Goal: Transaction & Acquisition: Purchase product/service

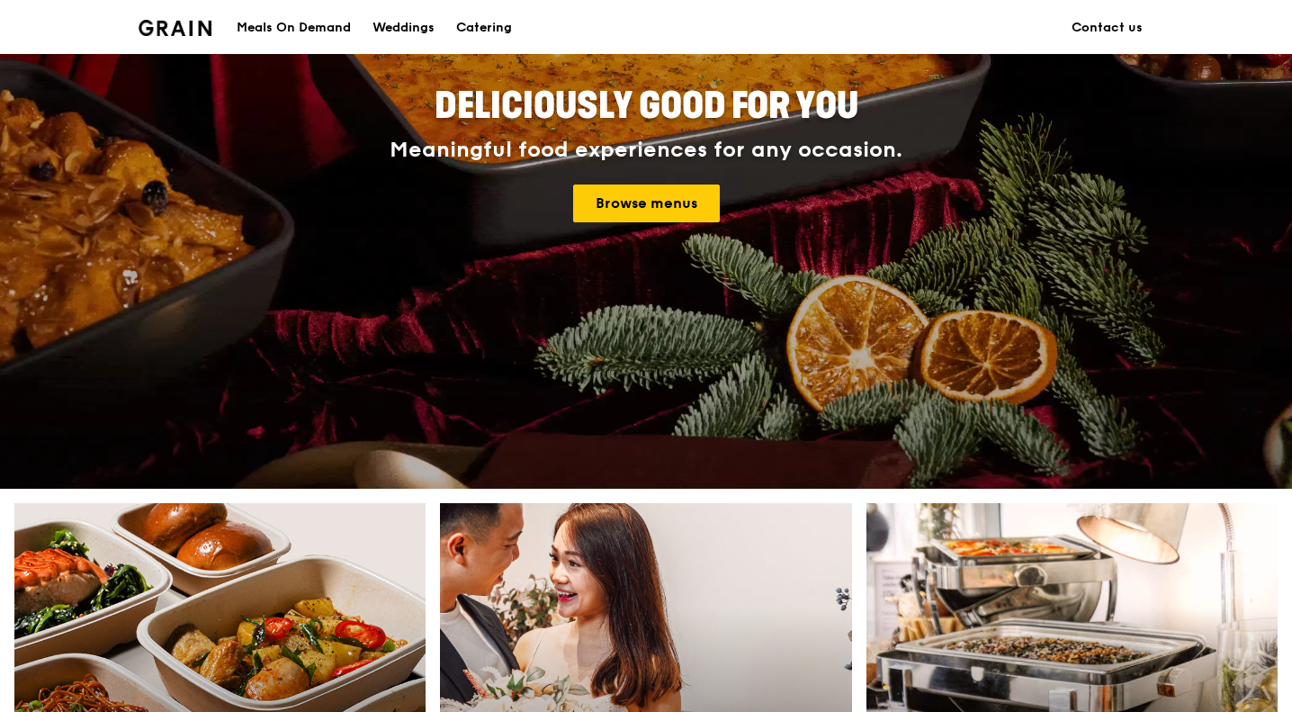
scroll to position [360, 0]
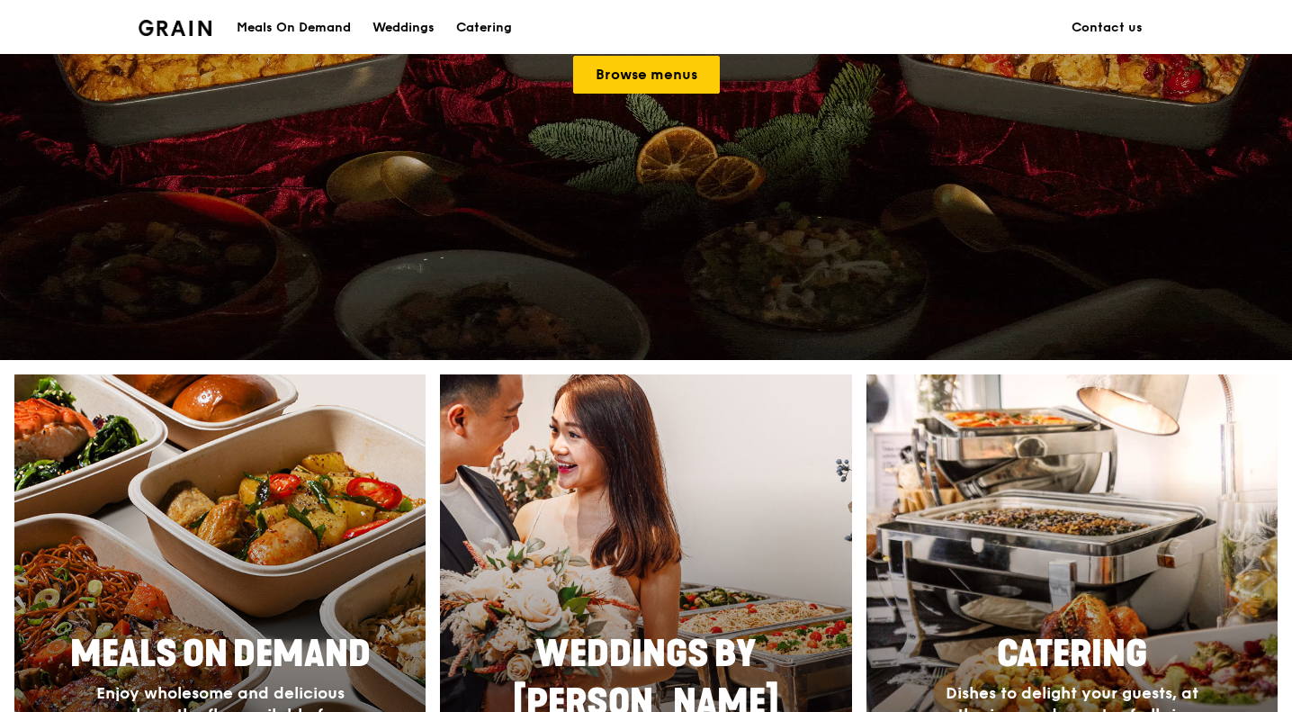
click at [207, 543] on div at bounding box center [220, 636] width 453 height 576
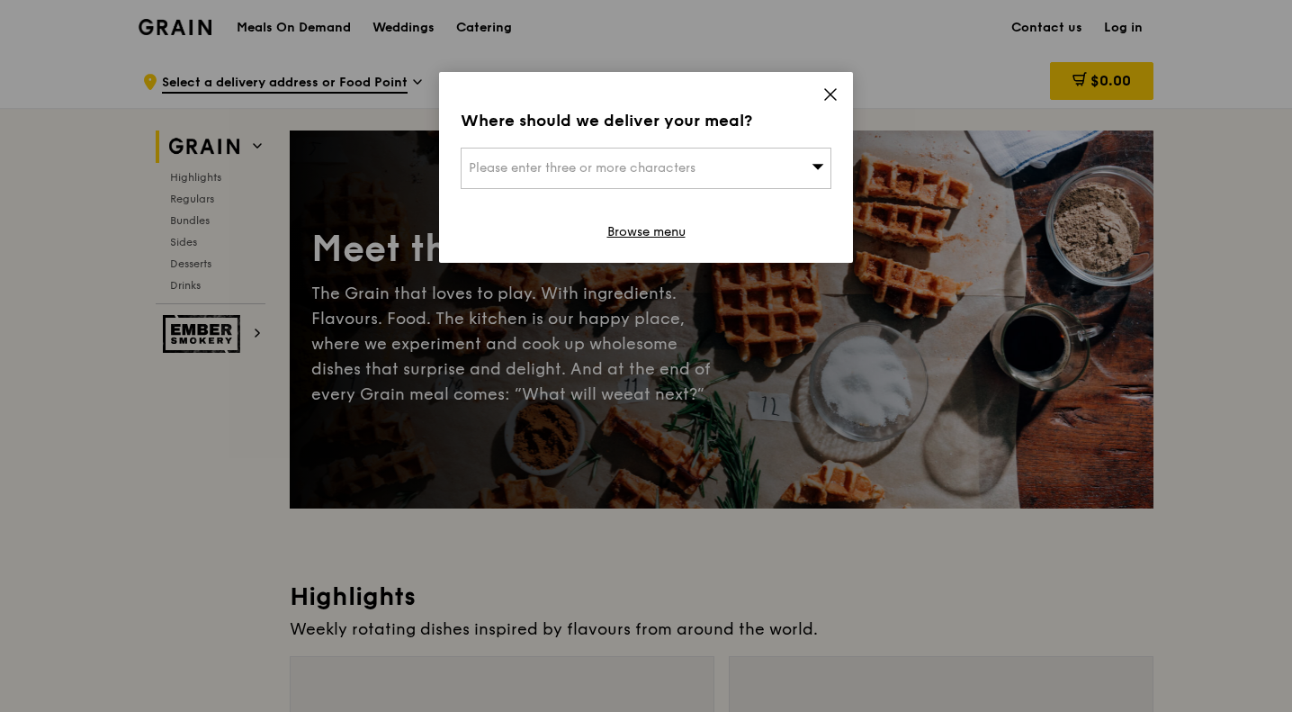
click at [624, 168] on span "Please enter three or more characters" at bounding box center [582, 167] width 227 height 15
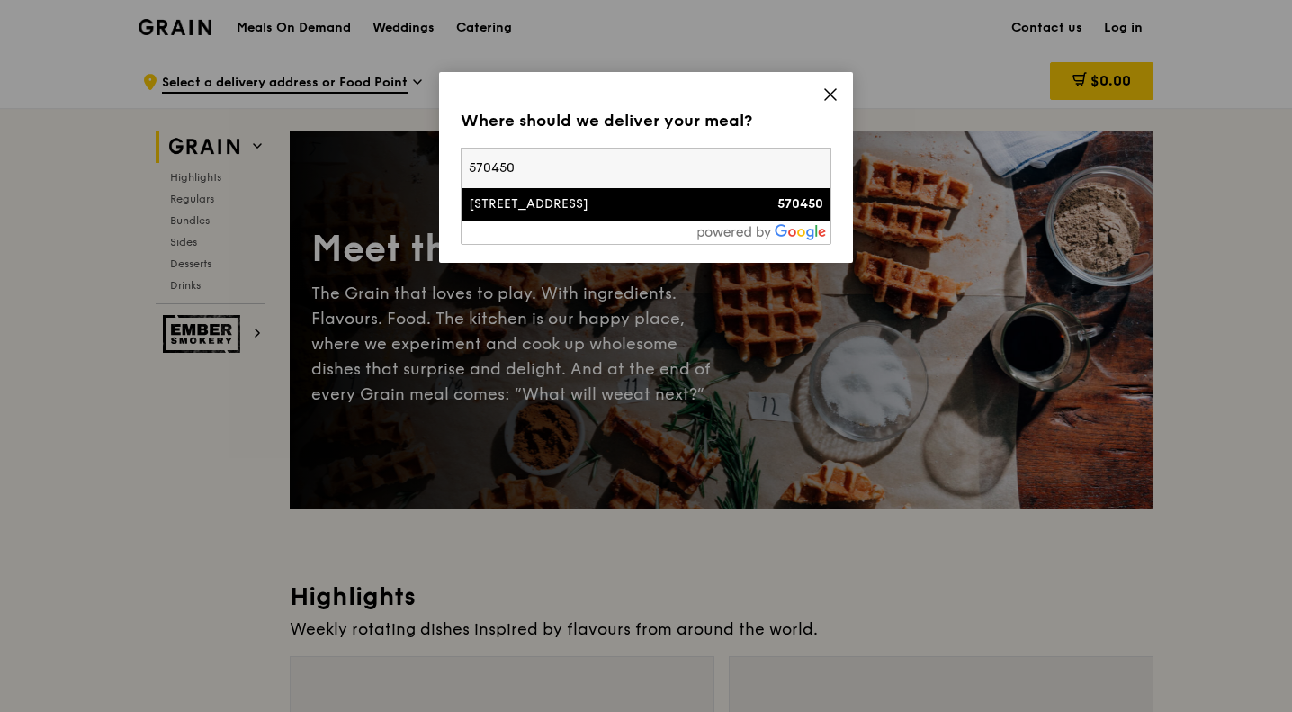
type input "570450"
click at [730, 208] on div "[STREET_ADDRESS]" at bounding box center [602, 204] width 266 height 18
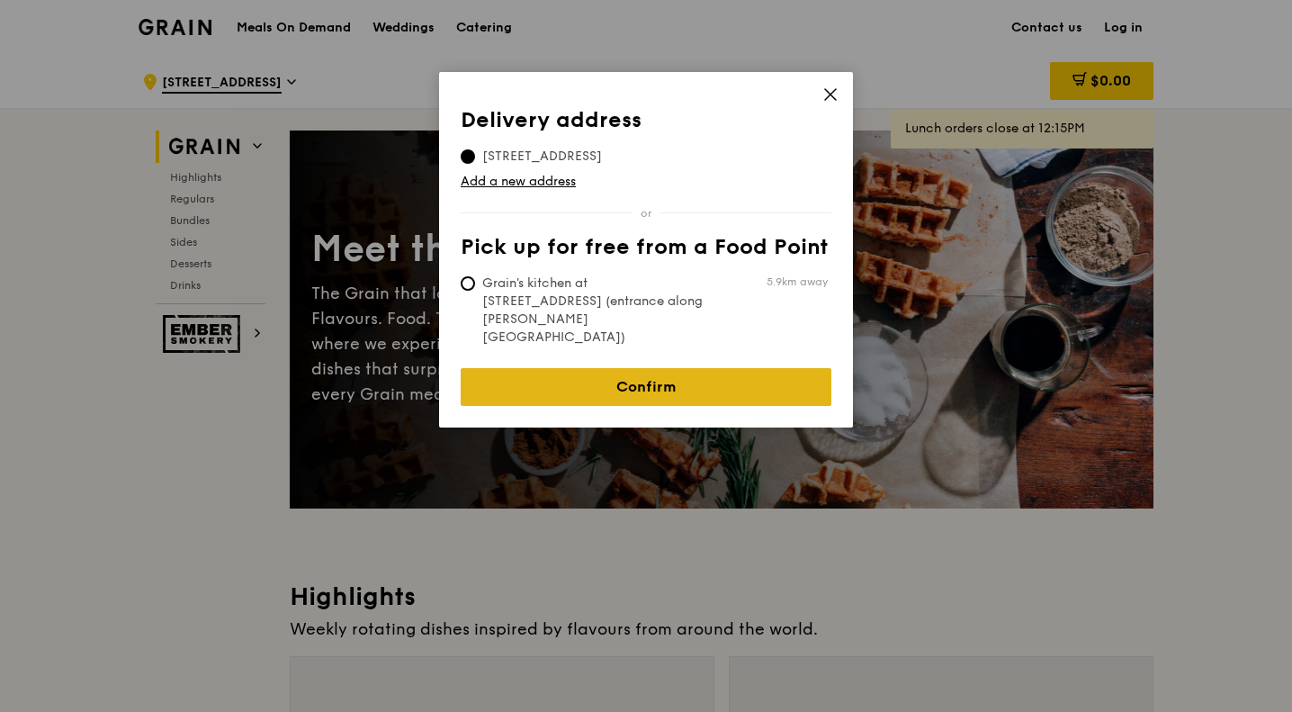
click at [723, 368] on link "Confirm" at bounding box center [646, 387] width 371 height 38
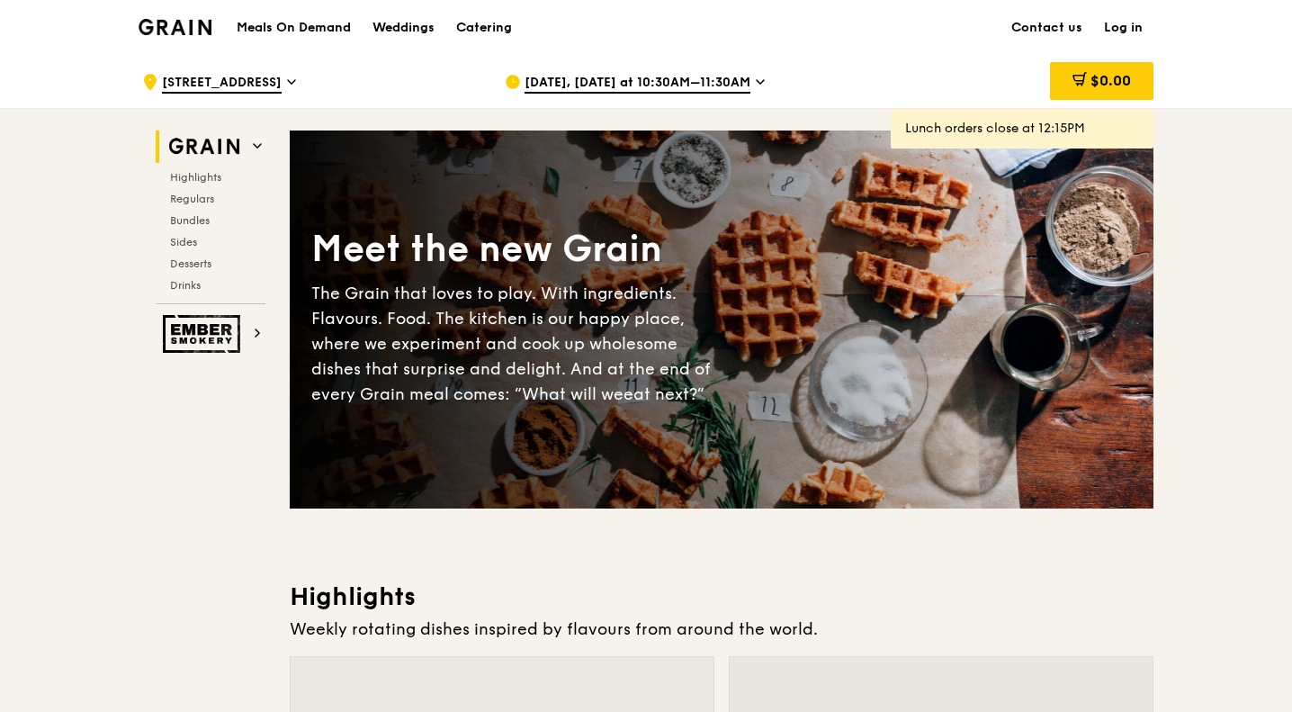
click at [1131, 22] on link "Log in" at bounding box center [1123, 28] width 60 height 54
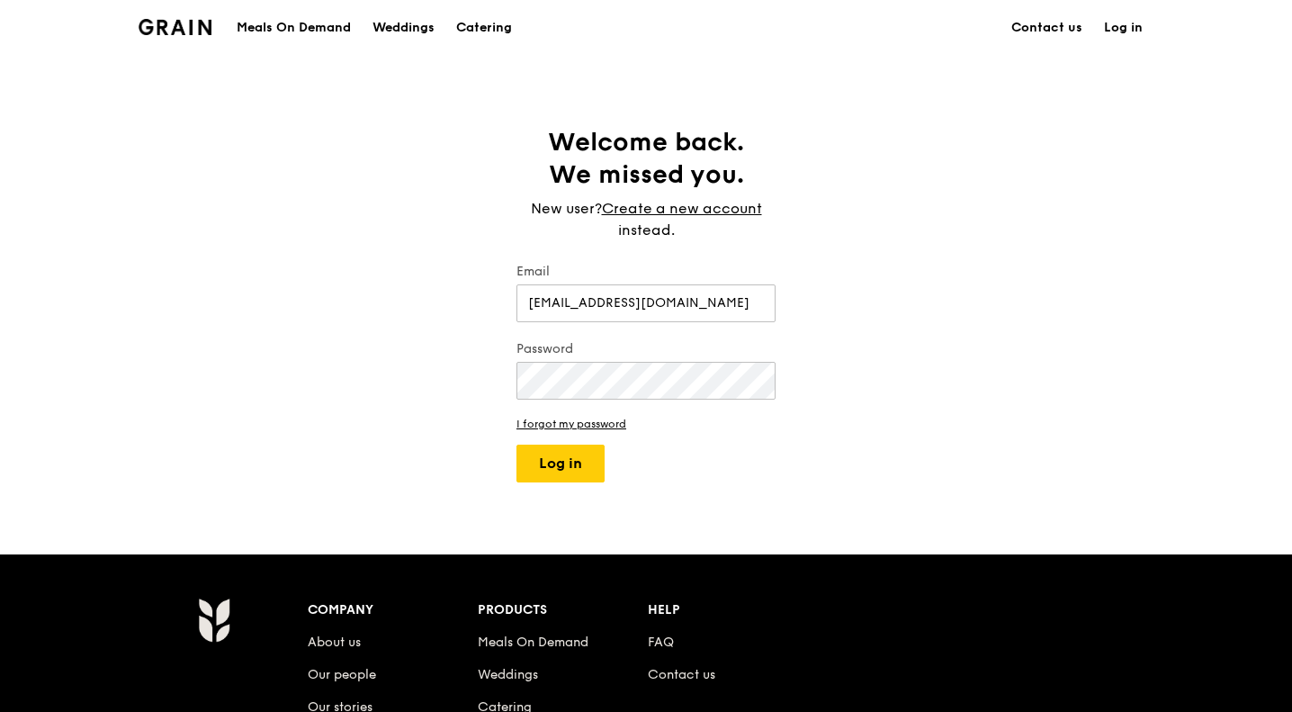
type input "[EMAIL_ADDRESS][DOMAIN_NAME]"
click at [588, 467] on button "Log in" at bounding box center [560, 463] width 88 height 38
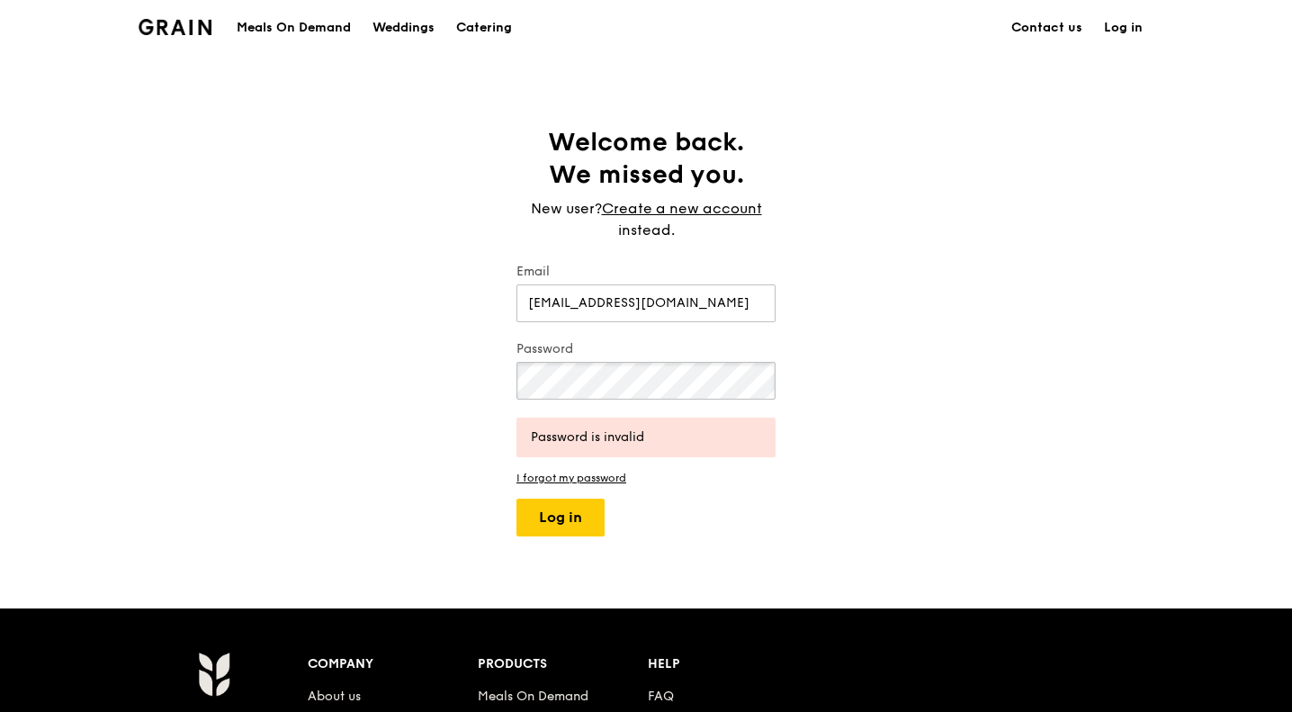
click at [464, 378] on div "Welcome back. We missed you. New user? Create a new account instead. Email [EMA…" at bounding box center [646, 331] width 1292 height 410
click at [567, 523] on button "Log in" at bounding box center [560, 517] width 88 height 38
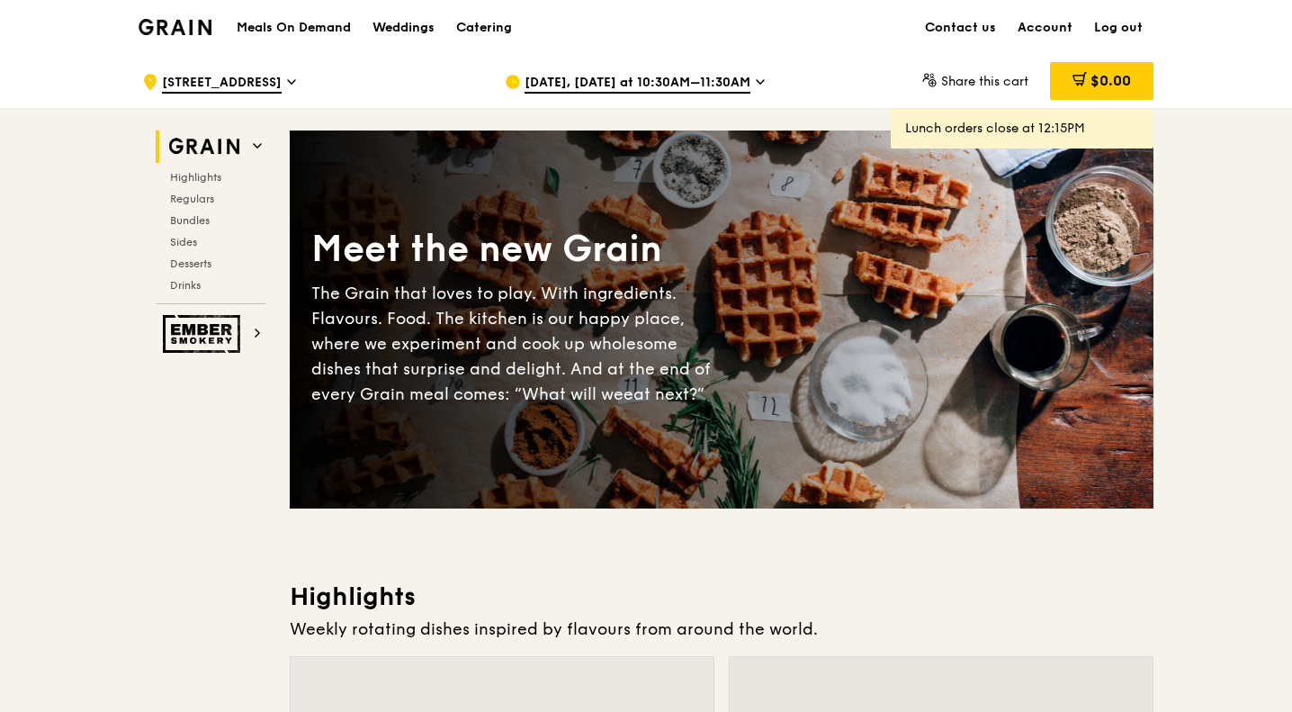
click at [757, 80] on icon at bounding box center [760, 82] width 7 height 4
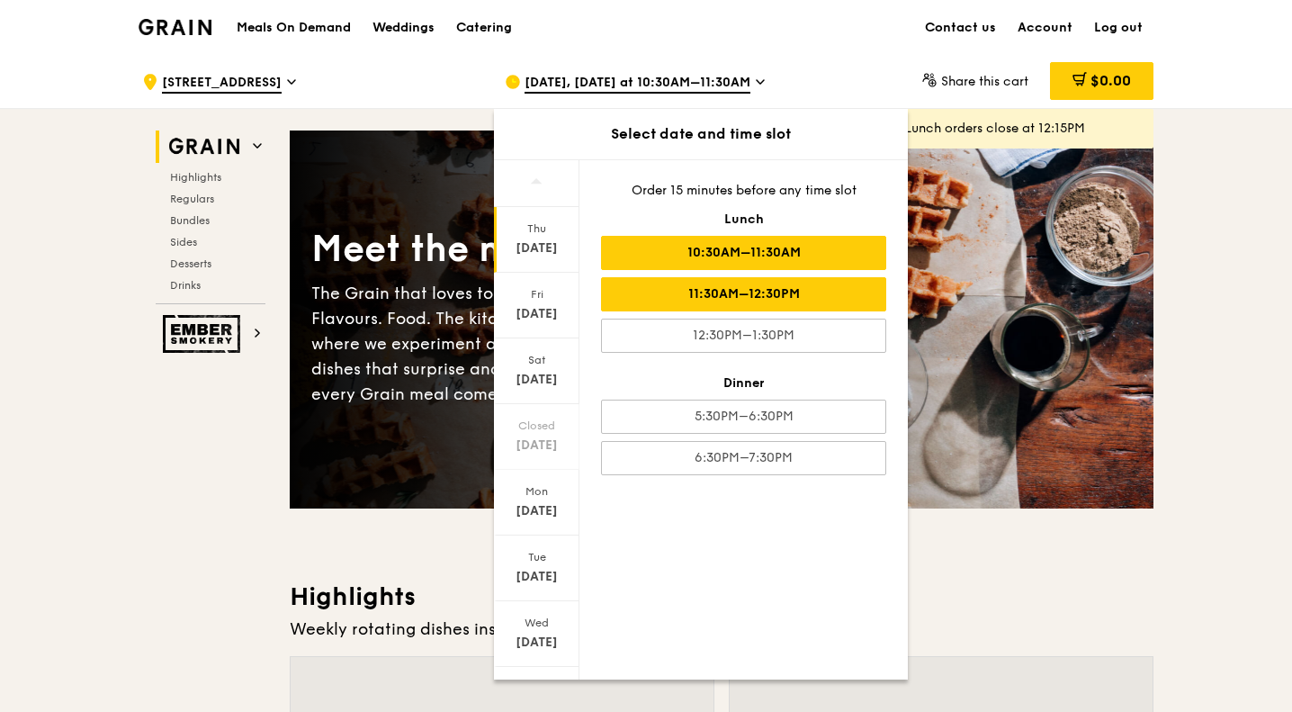
click at [782, 291] on div "11:30AM–12:30PM" at bounding box center [743, 294] width 285 height 34
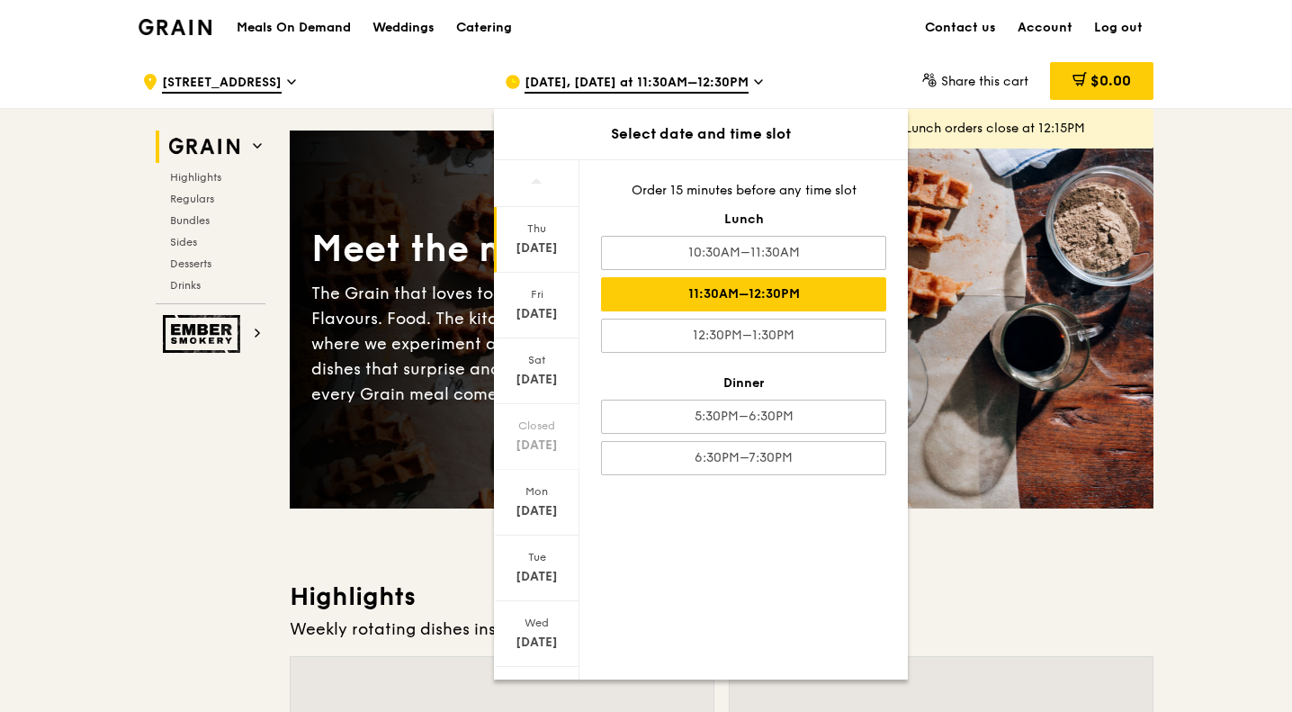
click at [608, 85] on span "[DATE], [DATE] at 11:30AM–12:30PM" at bounding box center [637, 84] width 224 height 20
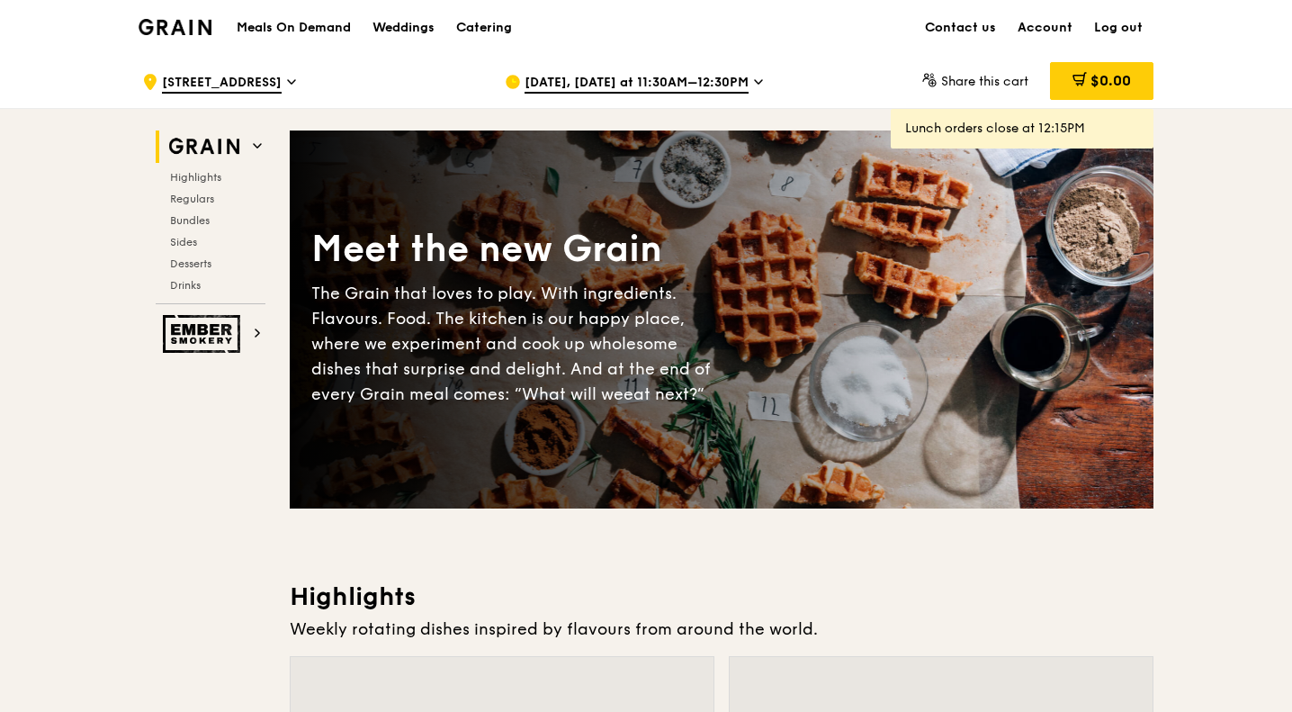
click at [688, 77] on span "[DATE], [DATE] at 11:30AM–12:30PM" at bounding box center [637, 84] width 224 height 20
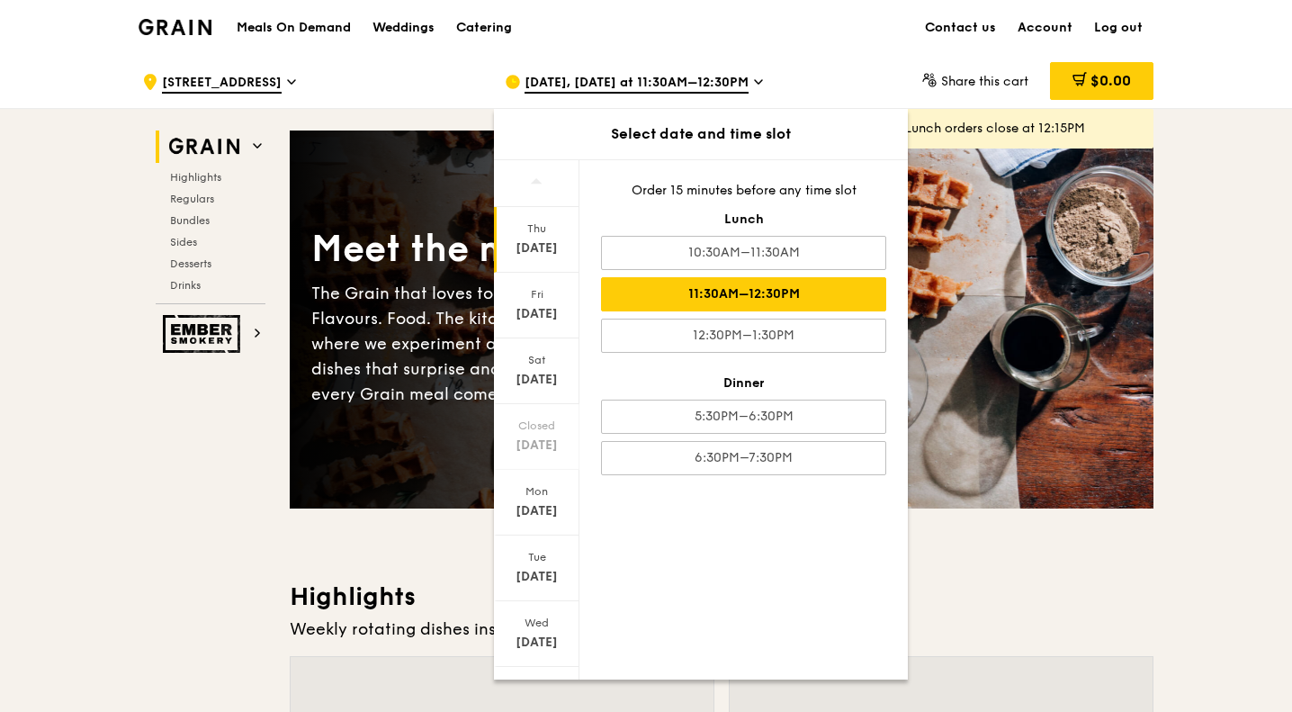
click at [810, 286] on div "11:30AM–12:30PM" at bounding box center [743, 294] width 285 height 34
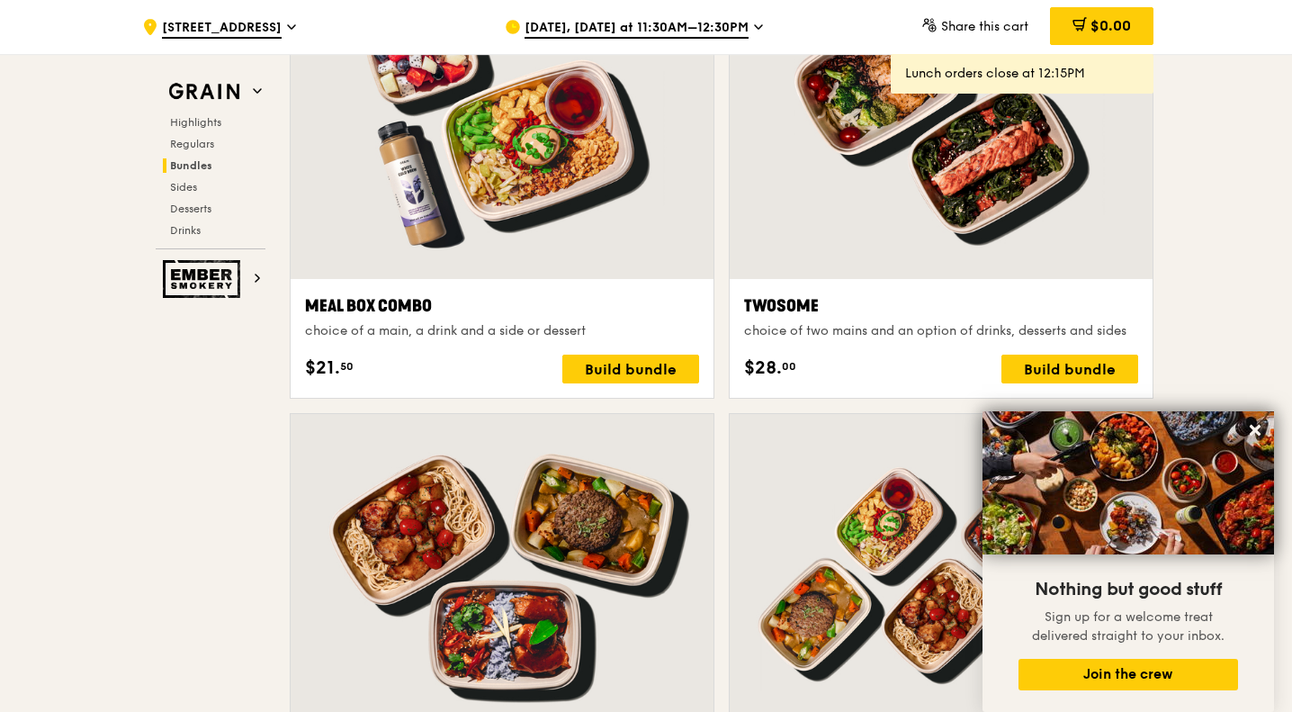
scroll to position [2789, 0]
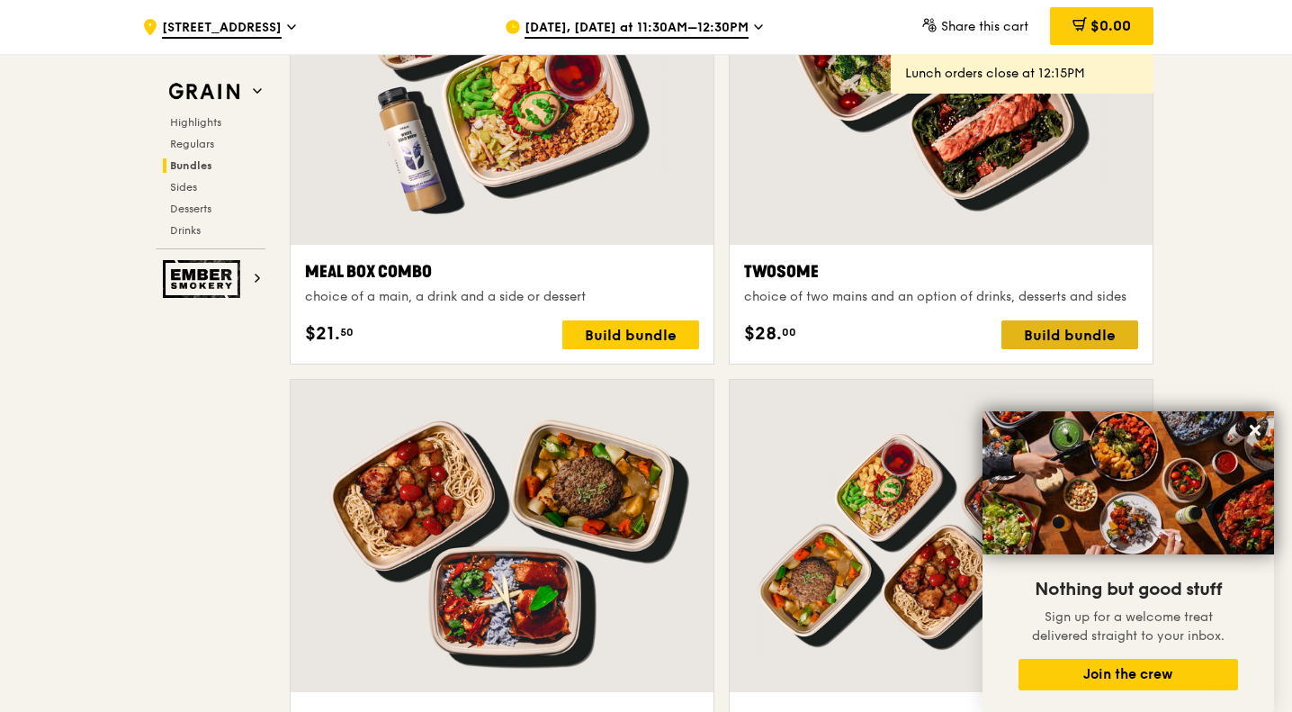
click at [1053, 334] on div "Build bundle" at bounding box center [1069, 334] width 137 height 29
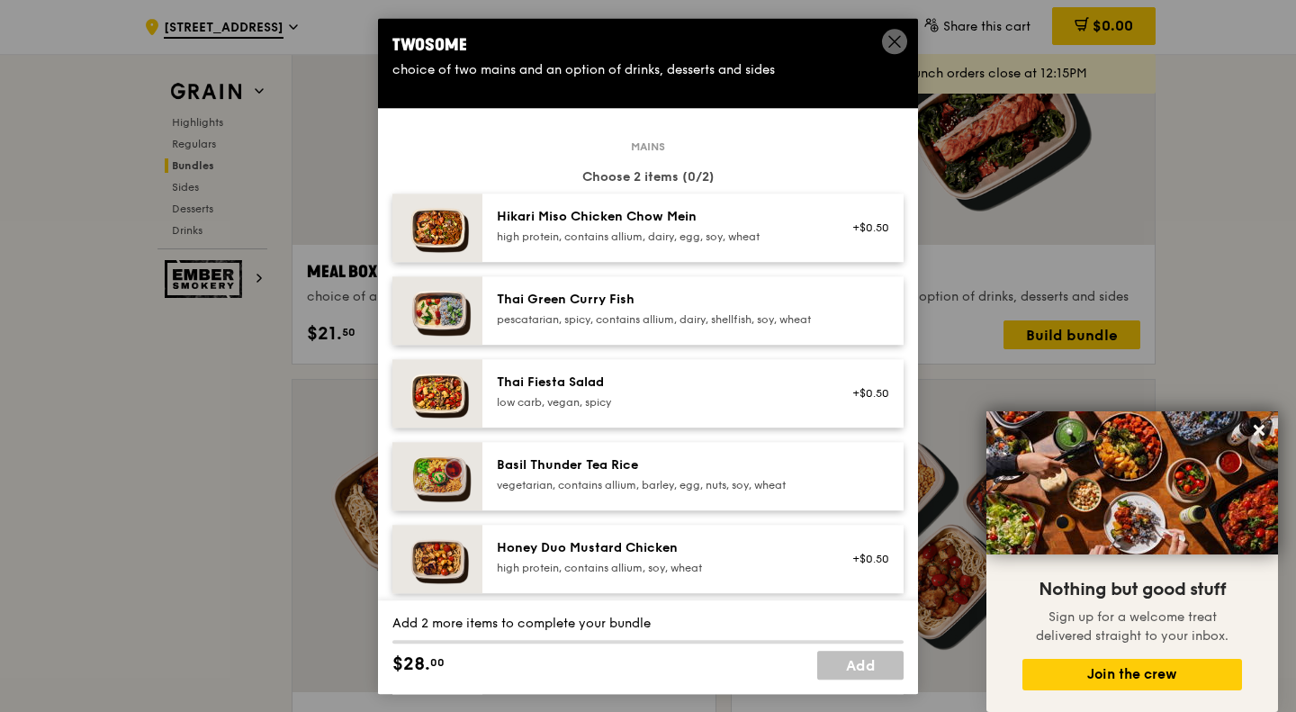
click at [888, 38] on icon at bounding box center [894, 41] width 16 height 16
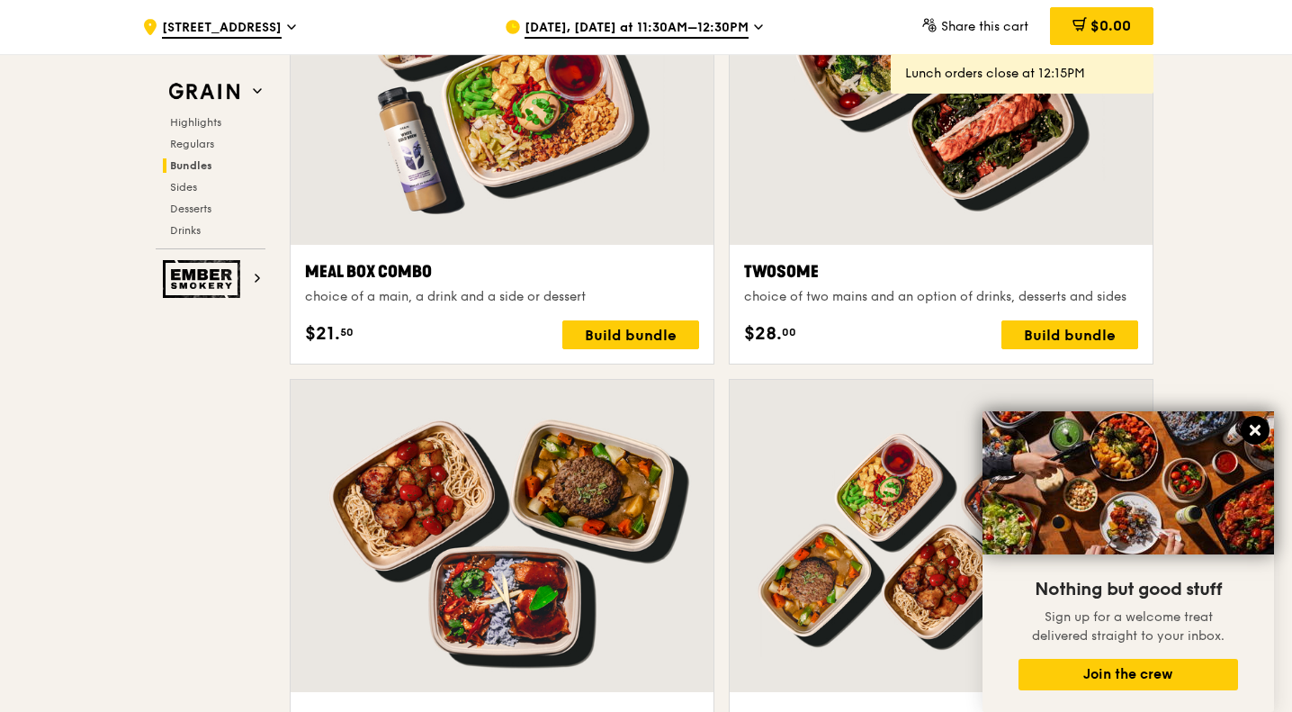
click at [1259, 425] on icon at bounding box center [1255, 430] width 16 height 16
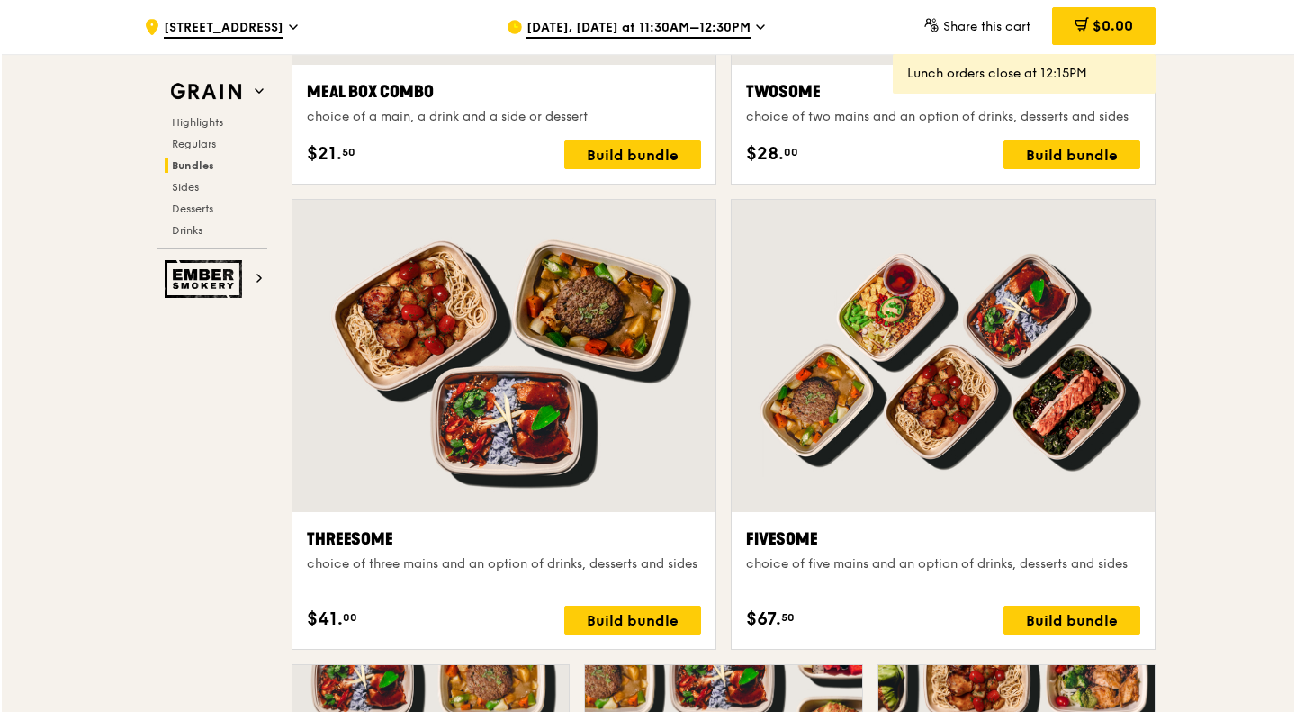
scroll to position [2968, 0]
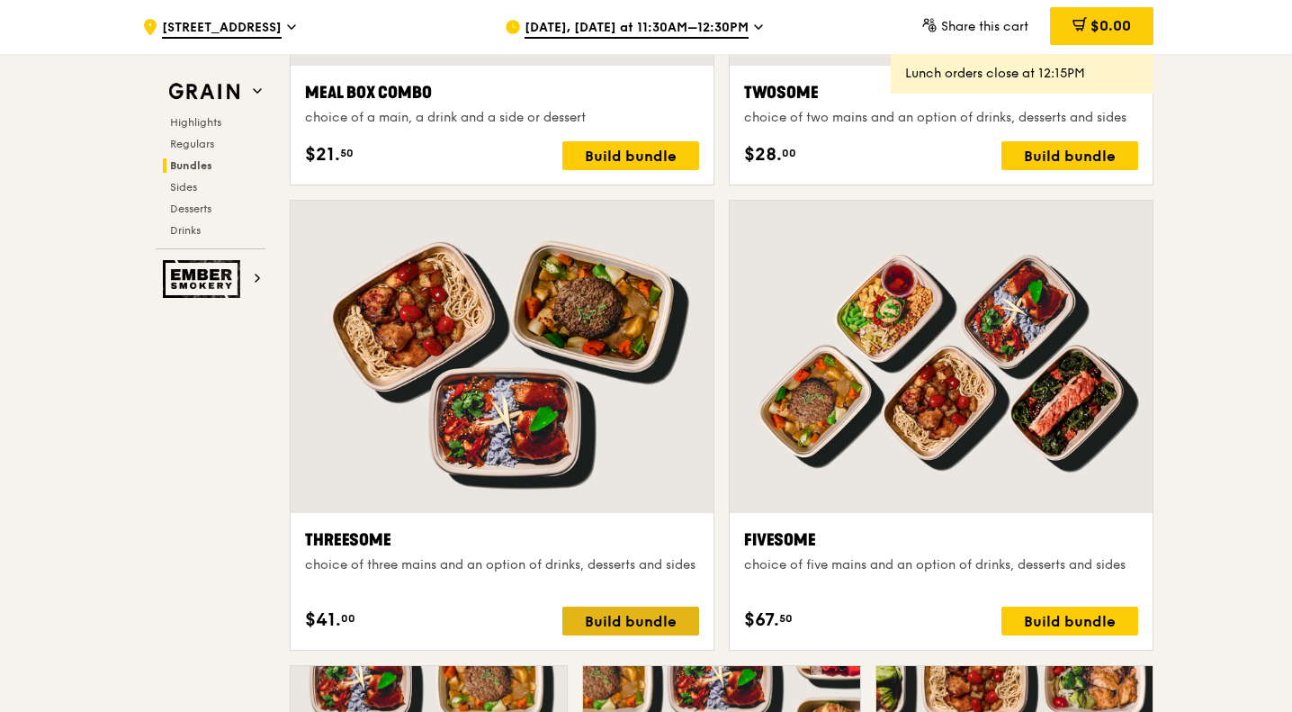
click at [652, 623] on div "Build bundle" at bounding box center [630, 620] width 137 height 29
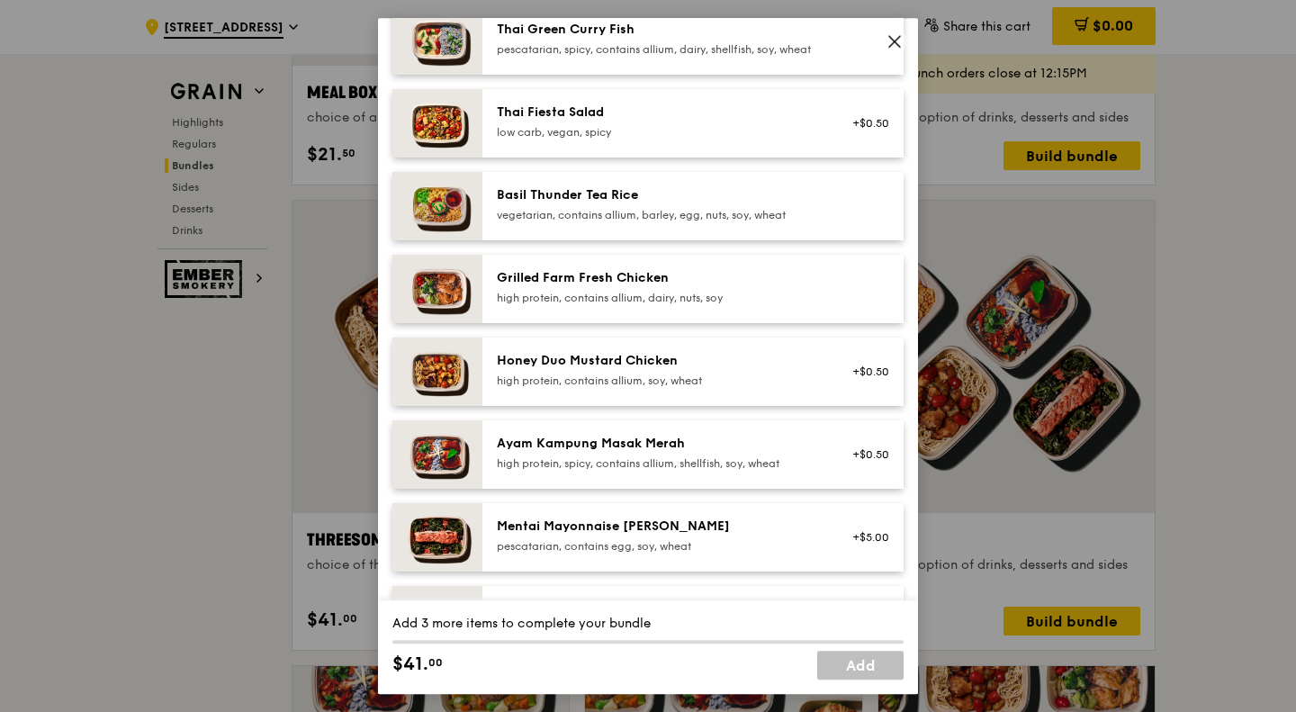
scroll to position [0, 0]
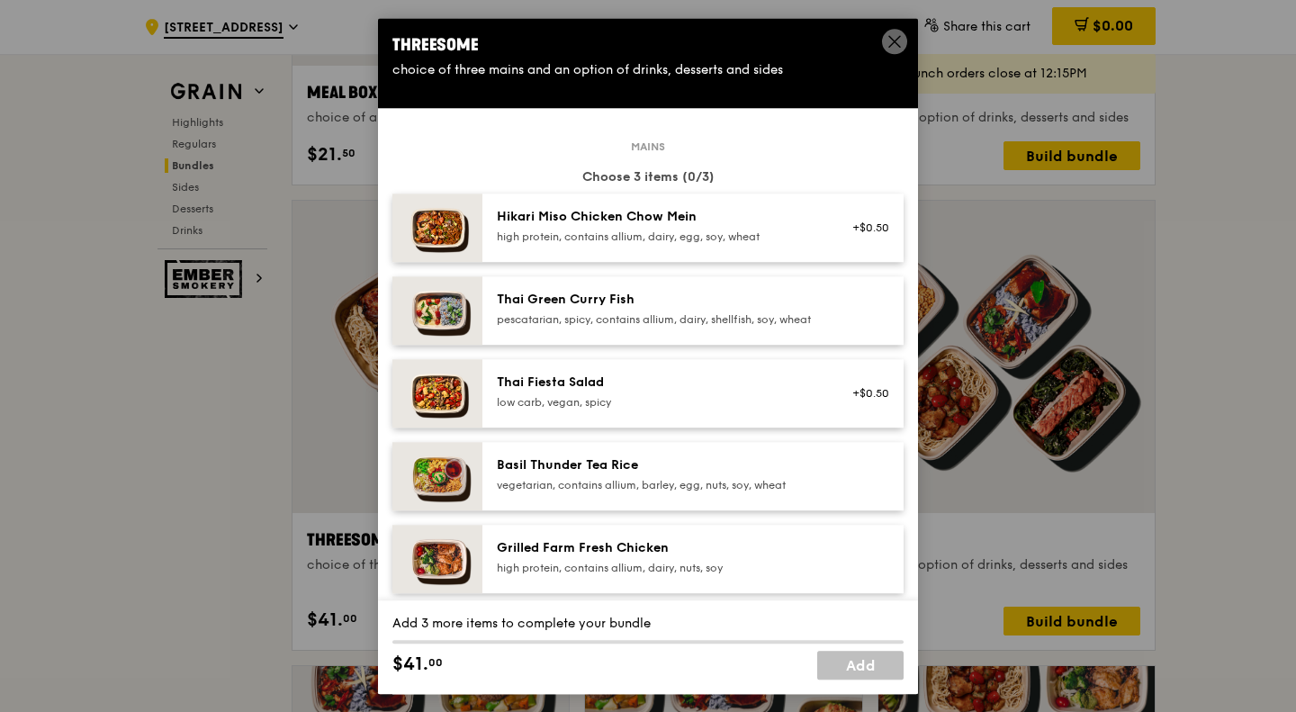
click at [558, 235] on div "high protein, contains allium, dairy, egg, soy, wheat" at bounding box center [658, 236] width 323 height 14
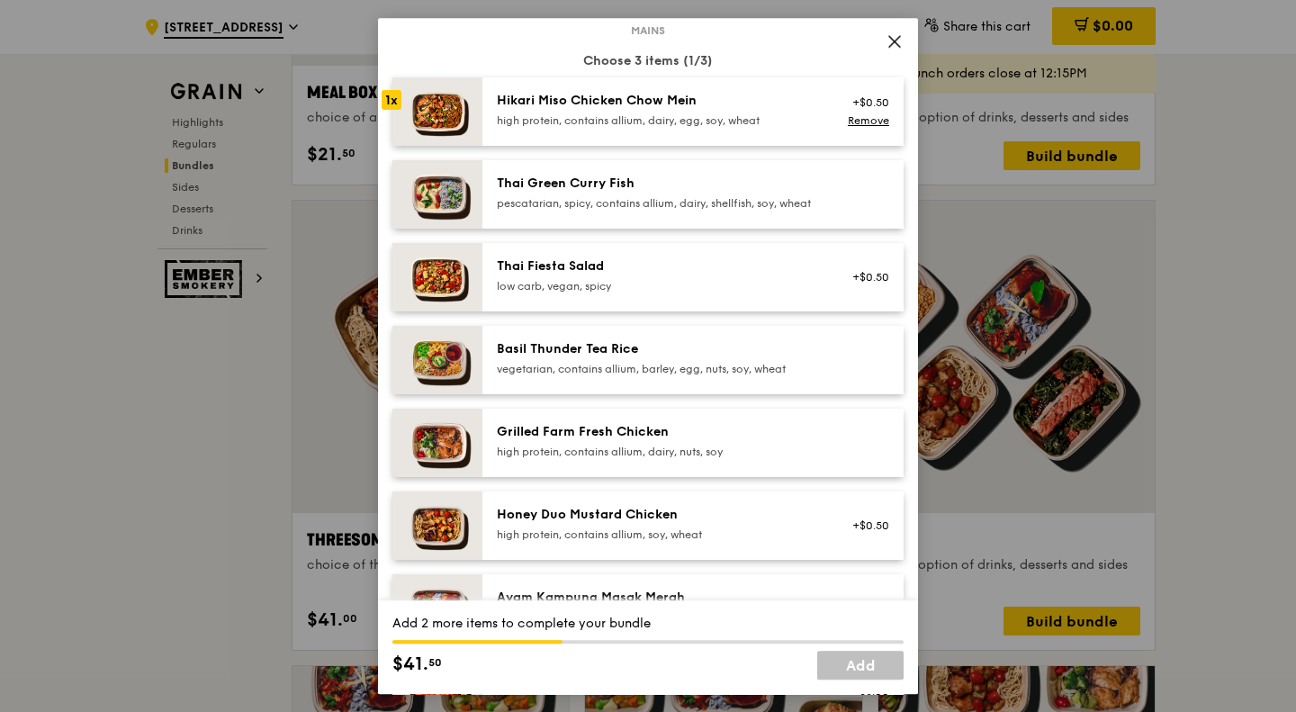
scroll to position [180, 0]
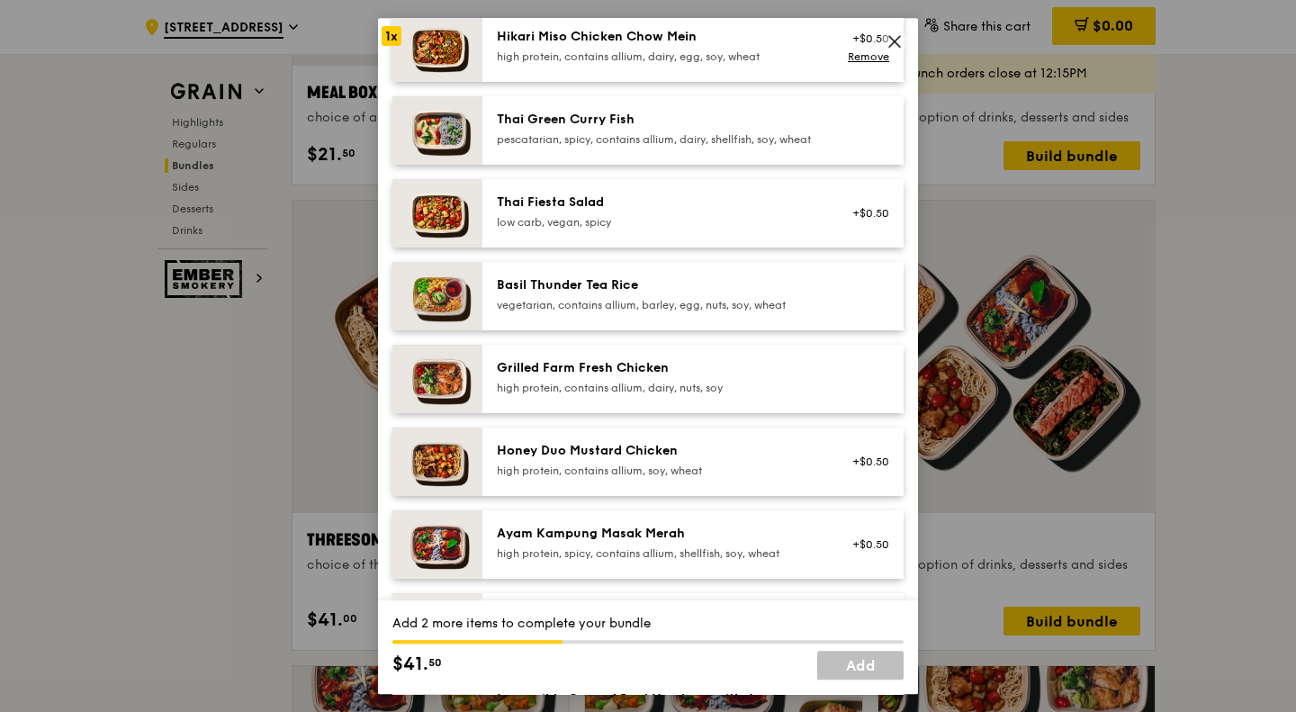
click at [892, 40] on icon at bounding box center [894, 41] width 16 height 16
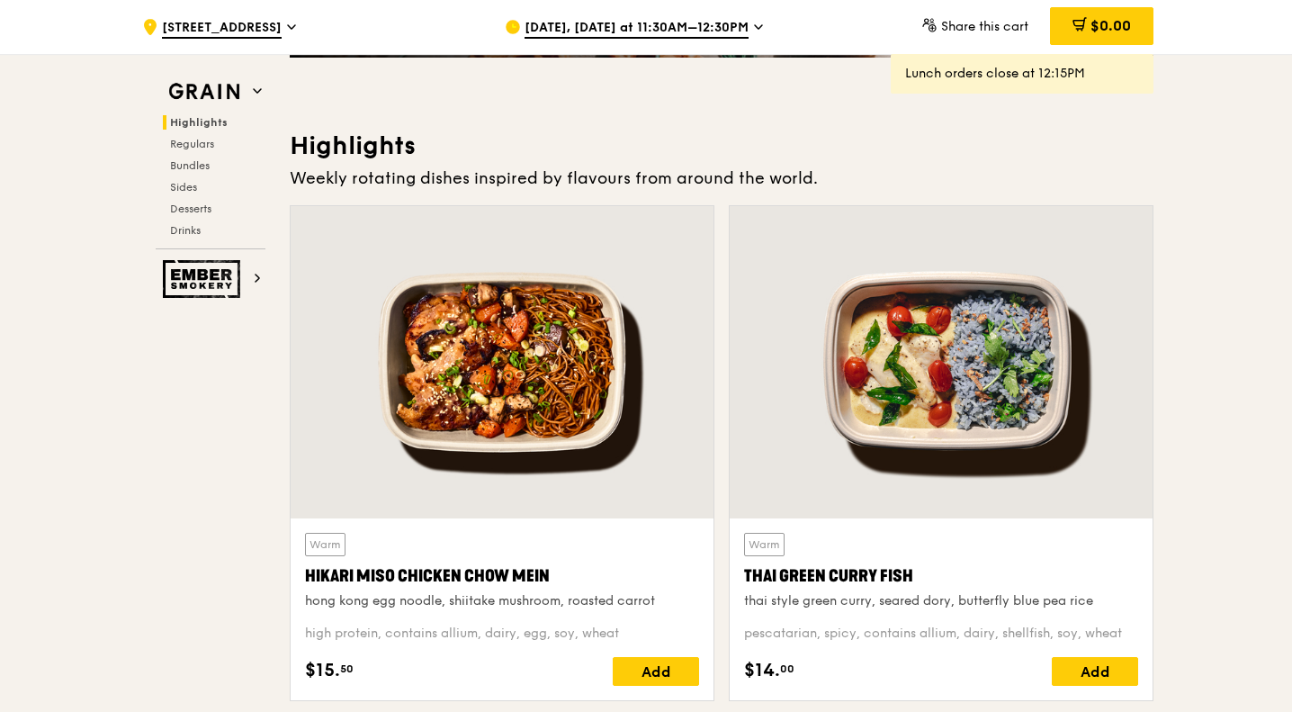
scroll to position [540, 0]
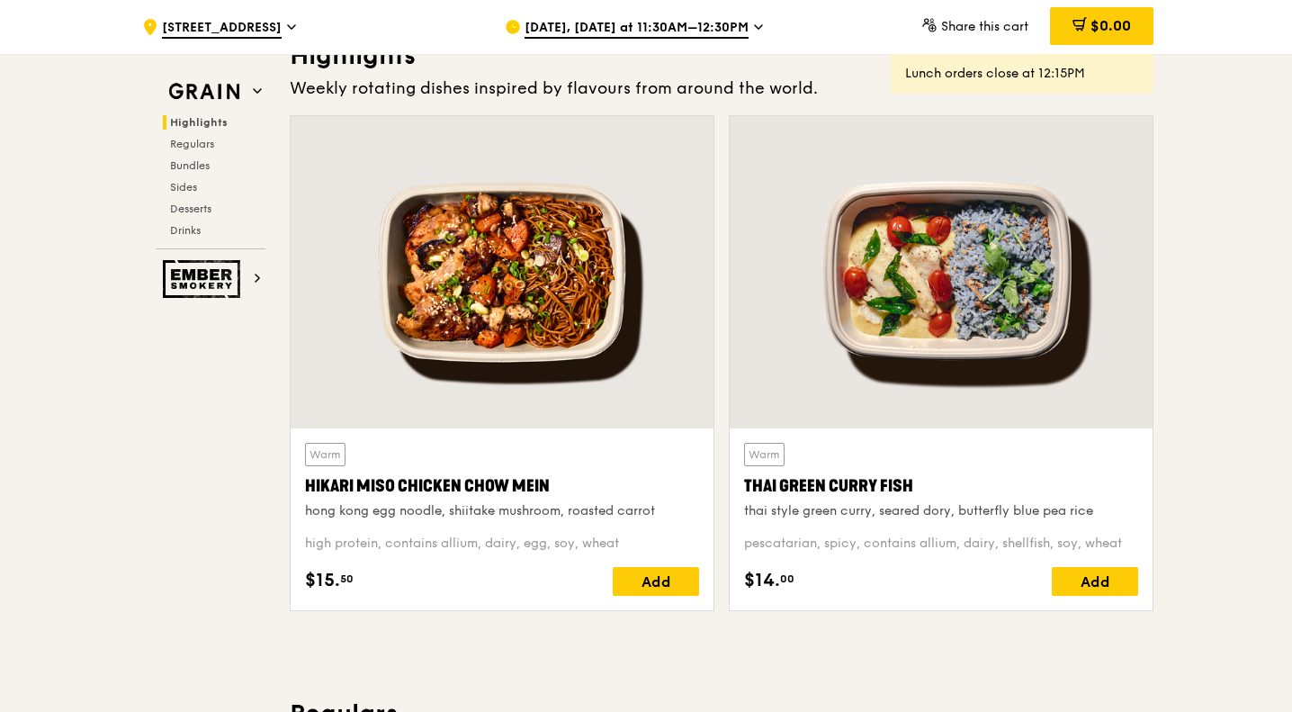
click at [538, 265] on div at bounding box center [502, 272] width 423 height 312
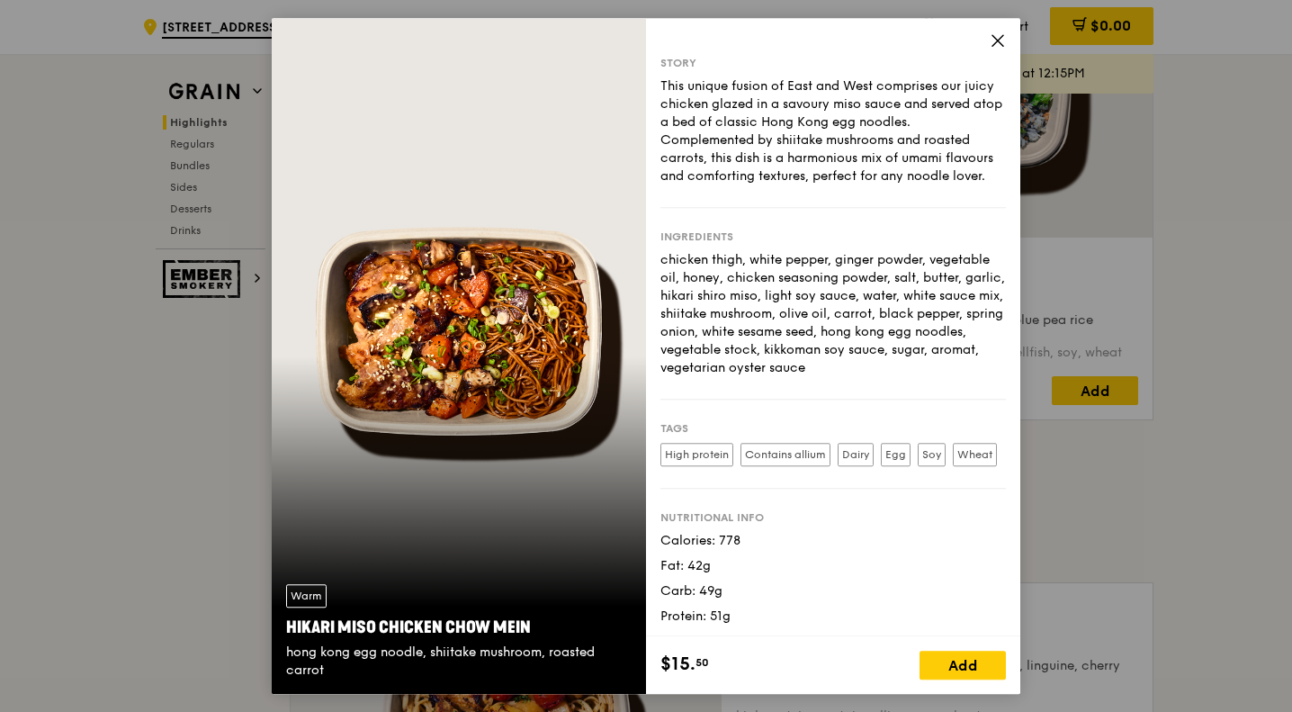
scroll to position [720, 0]
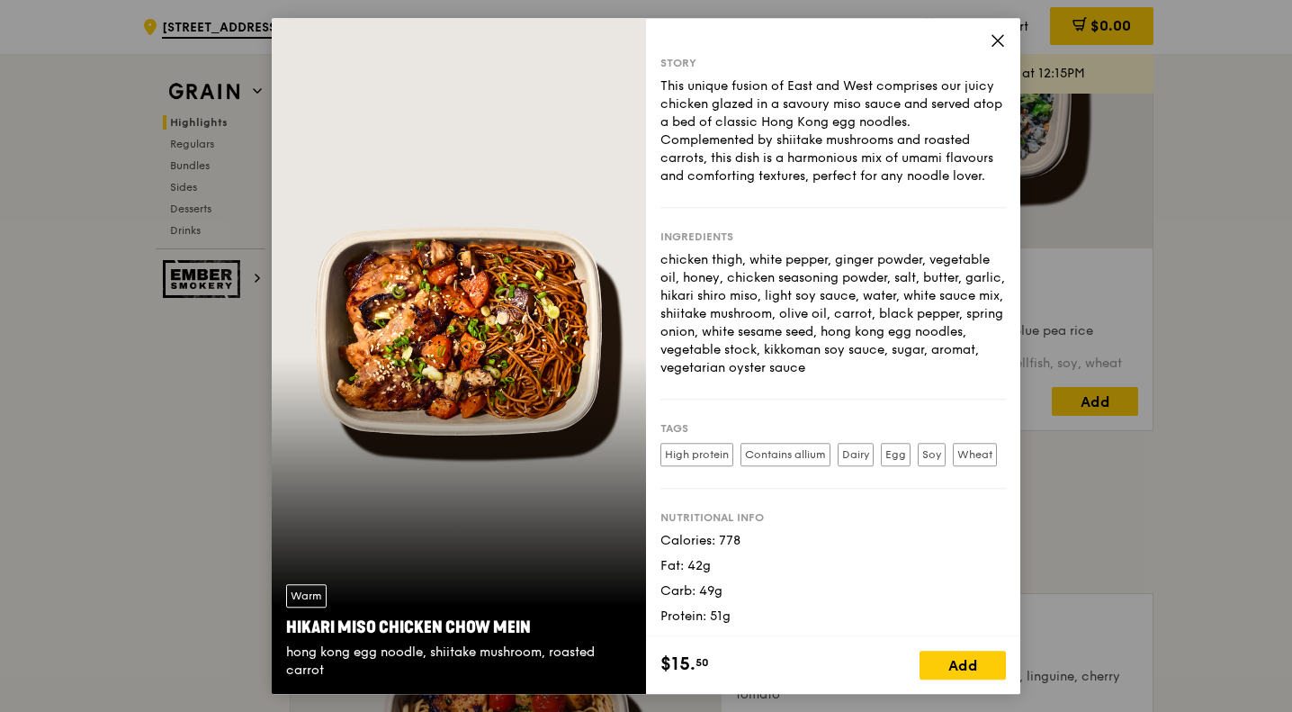
click at [995, 41] on icon at bounding box center [998, 40] width 16 height 16
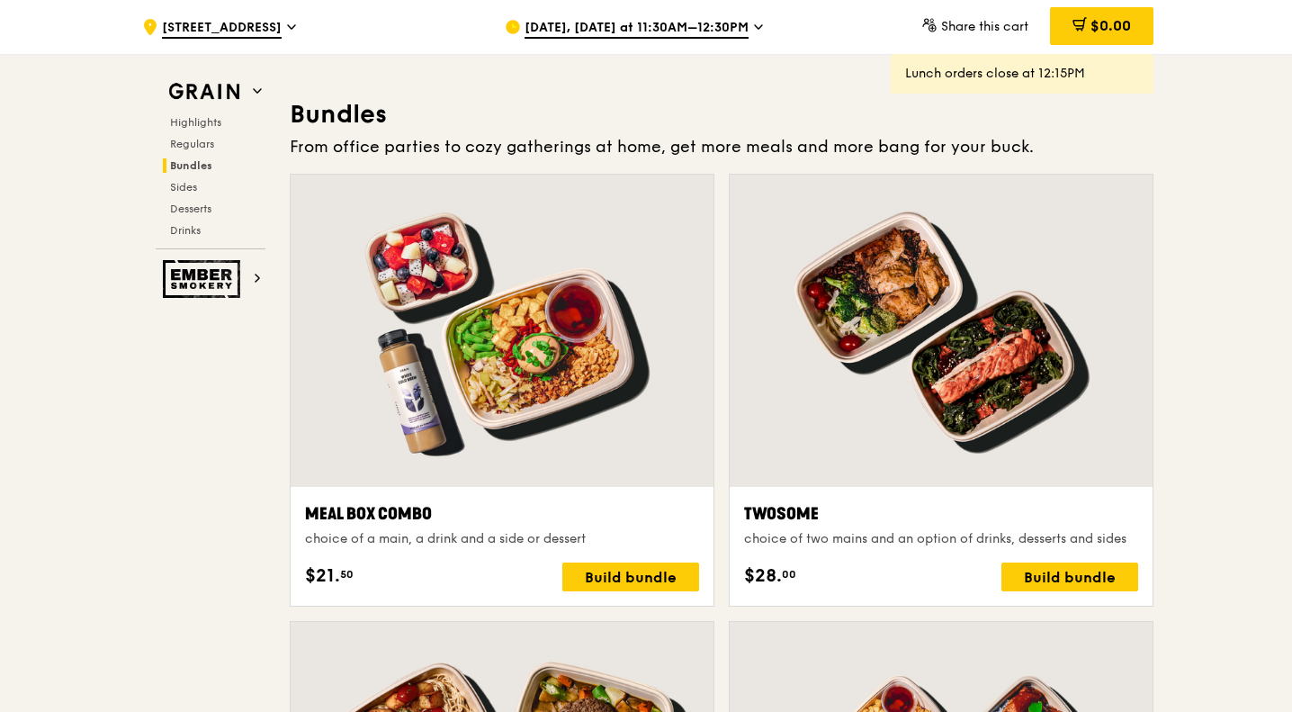
scroll to position [2969, 0]
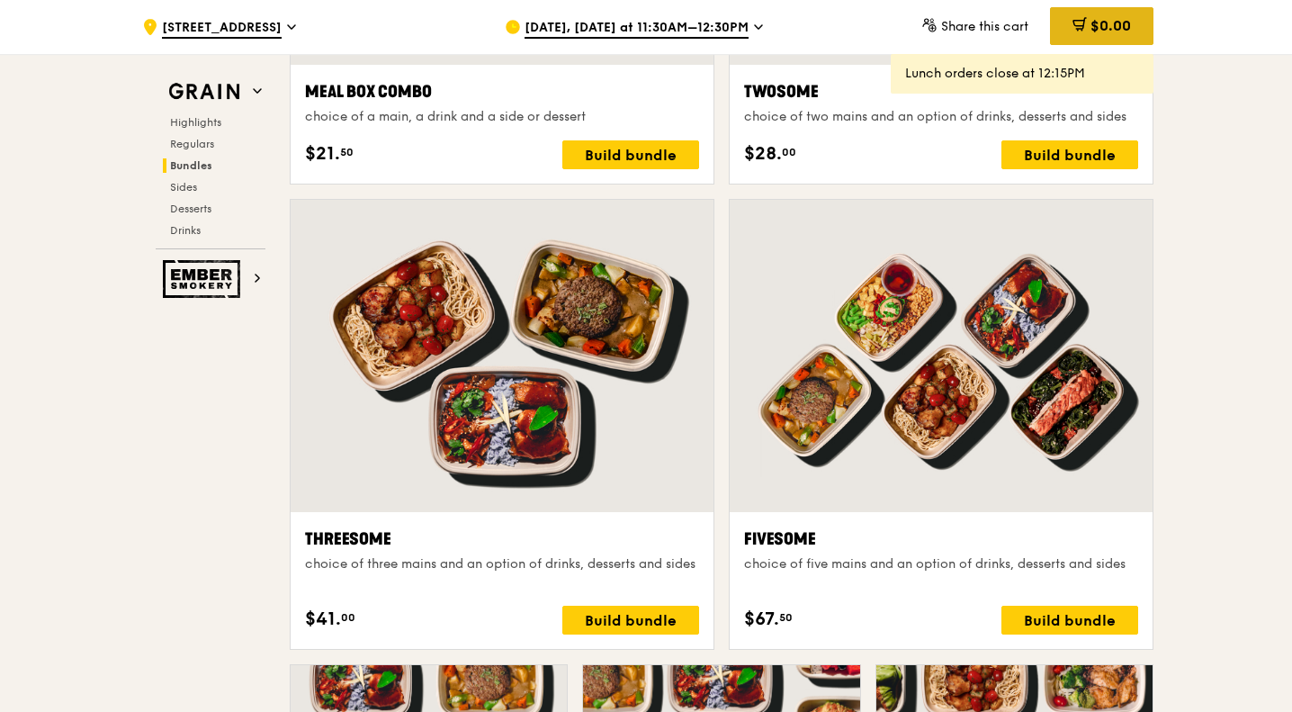
click at [1110, 10] on div "$0.00" at bounding box center [1101, 26] width 103 height 38
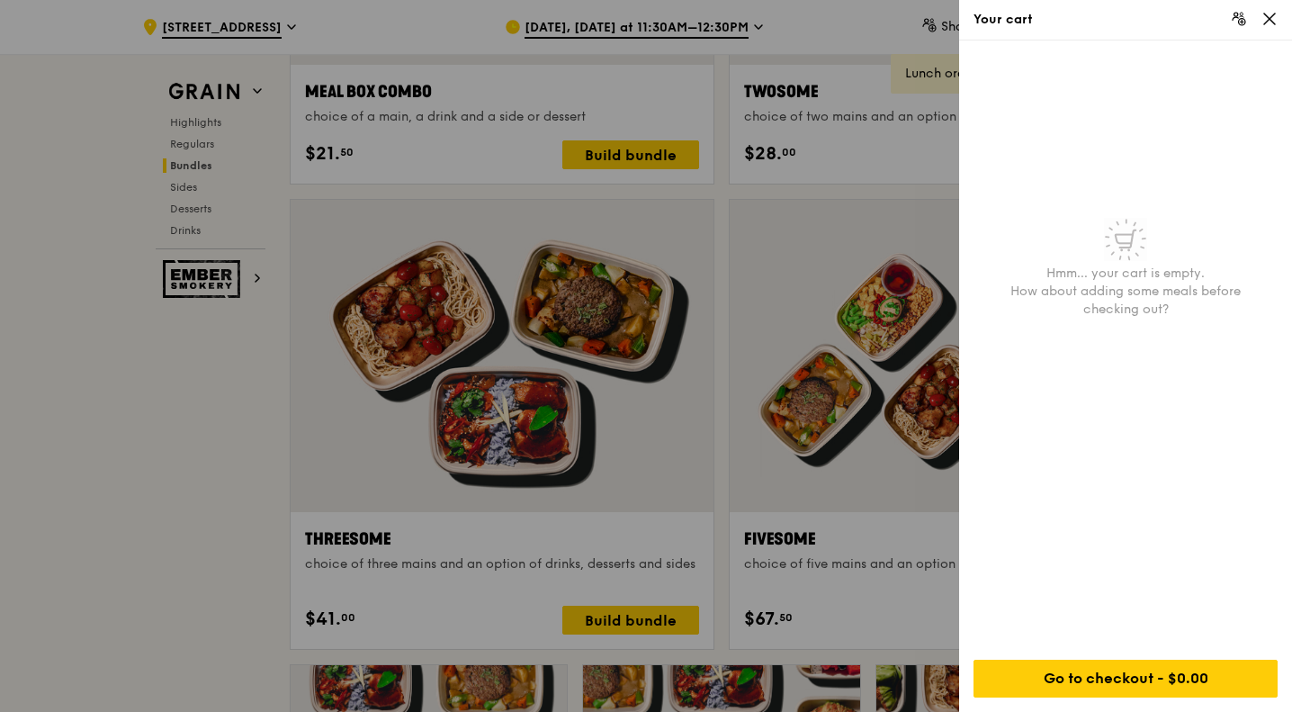
drag, startPoint x: 1267, startPoint y: 21, endPoint x: 1236, endPoint y: 76, distance: 63.6
click at [1266, 21] on icon at bounding box center [1269, 19] width 16 height 16
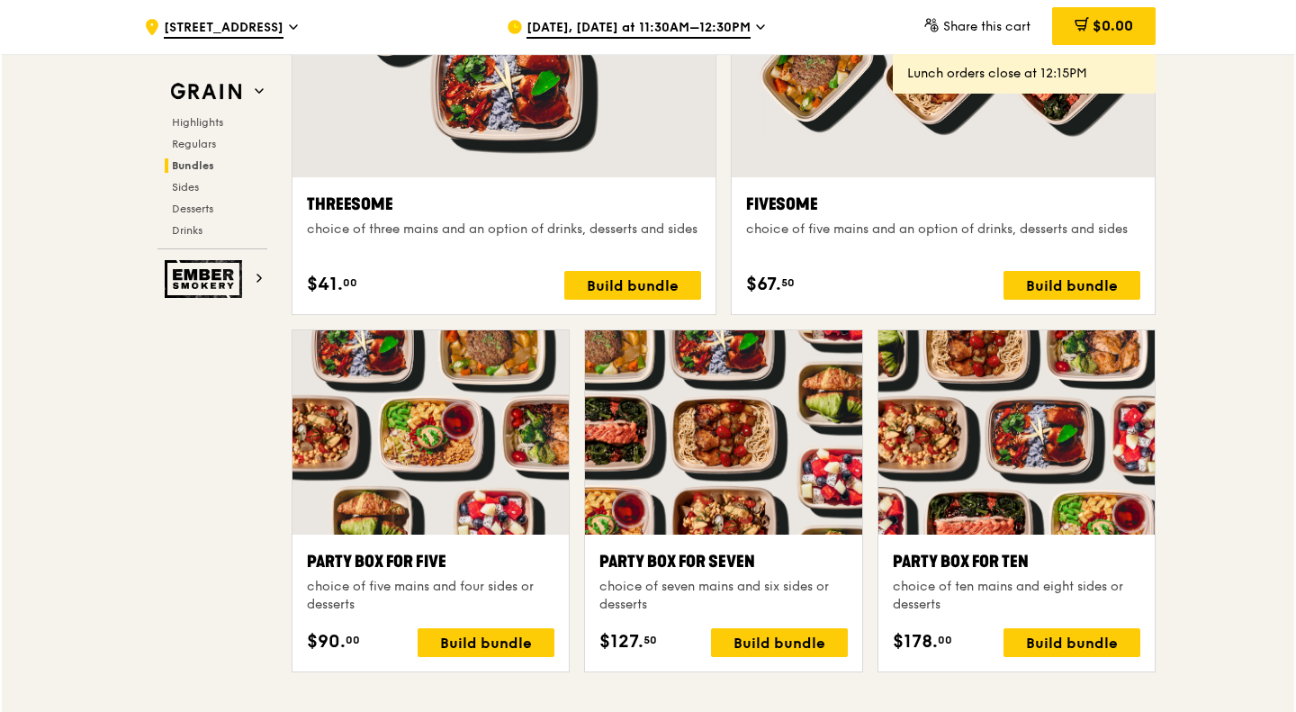
scroll to position [3239, 0]
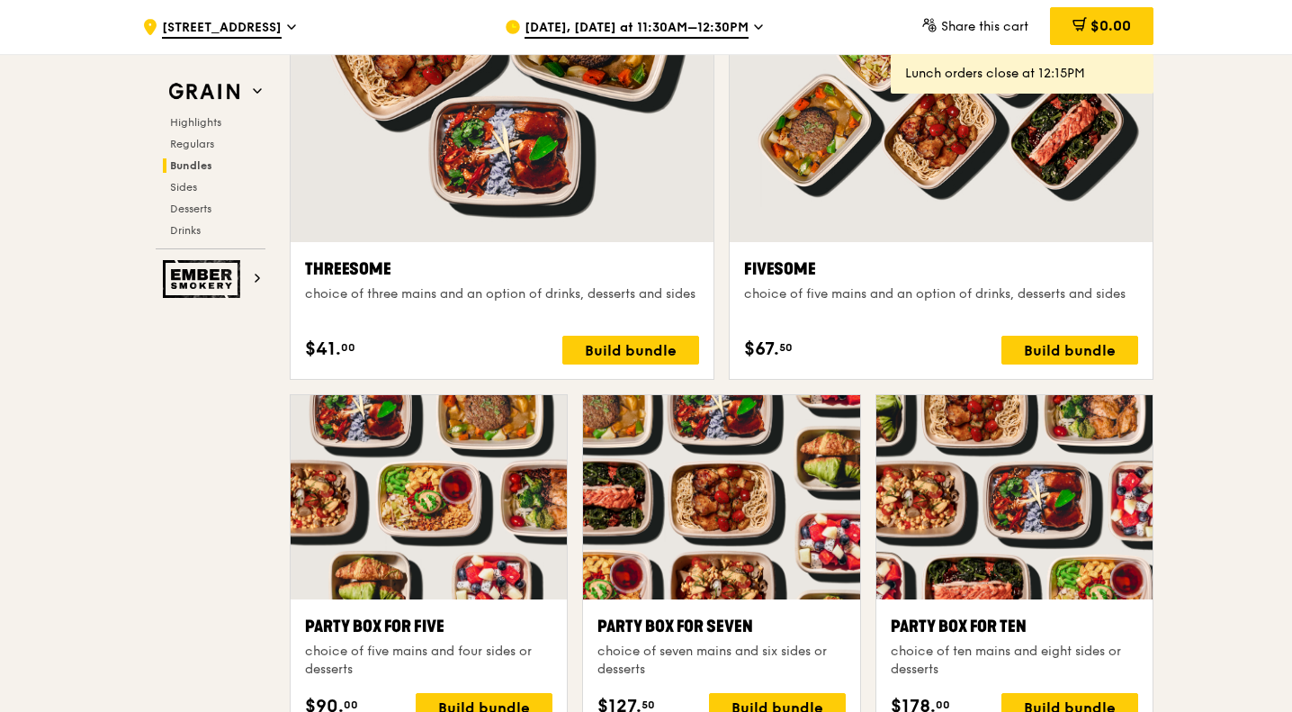
click at [596, 259] on div "Threesome" at bounding box center [502, 268] width 394 height 25
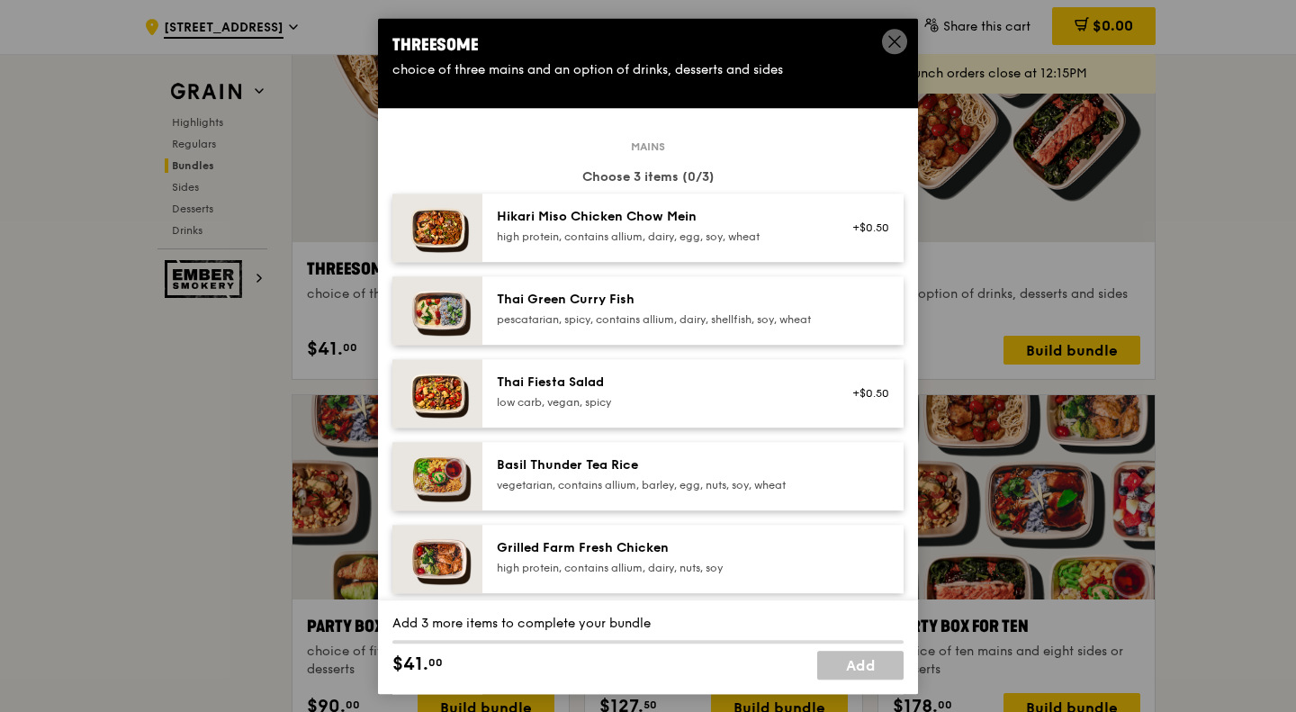
click at [749, 232] on div "high protein, contains allium, dairy, egg, soy, wheat" at bounding box center [658, 236] width 323 height 14
click at [749, 228] on div "Hikari Miso Chicken Chow Mein high protein, contains allium, dairy, egg, soy, w…" at bounding box center [658, 226] width 323 height 36
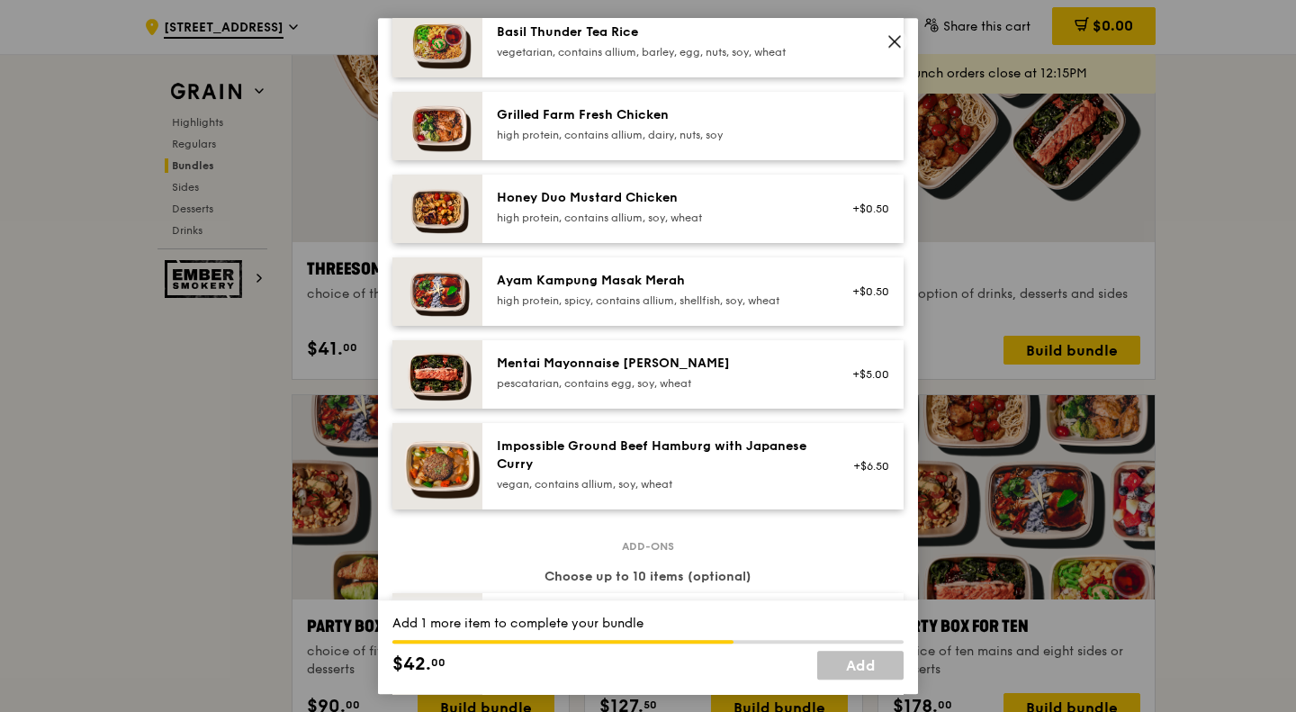
scroll to position [450, 0]
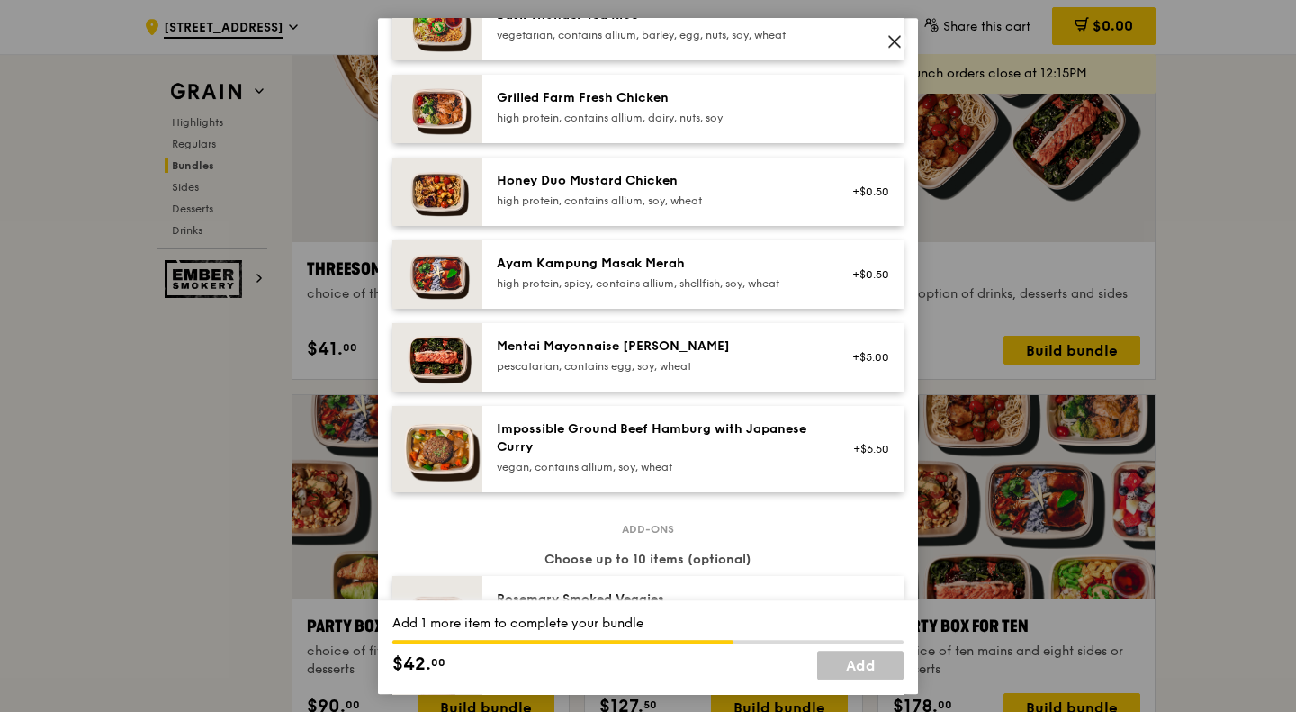
click at [777, 273] on div "Ayam Kampung Masak Merah" at bounding box center [658, 264] width 323 height 18
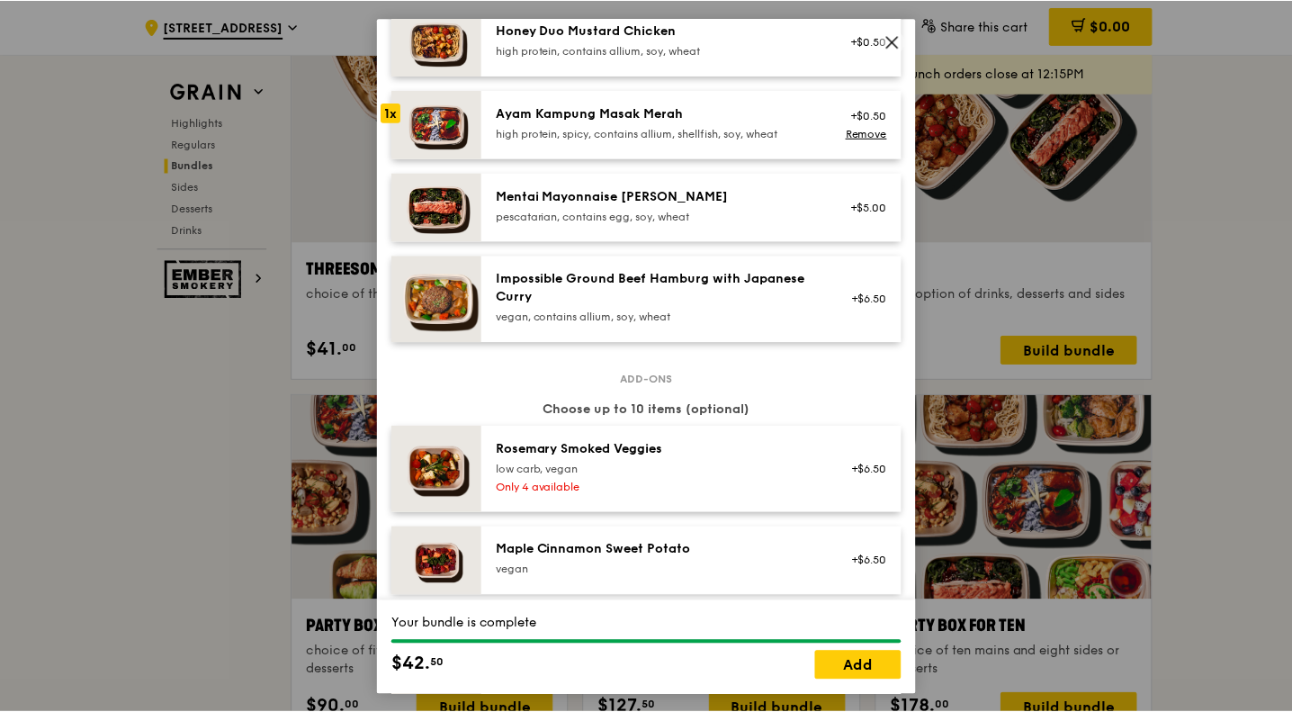
scroll to position [720, 0]
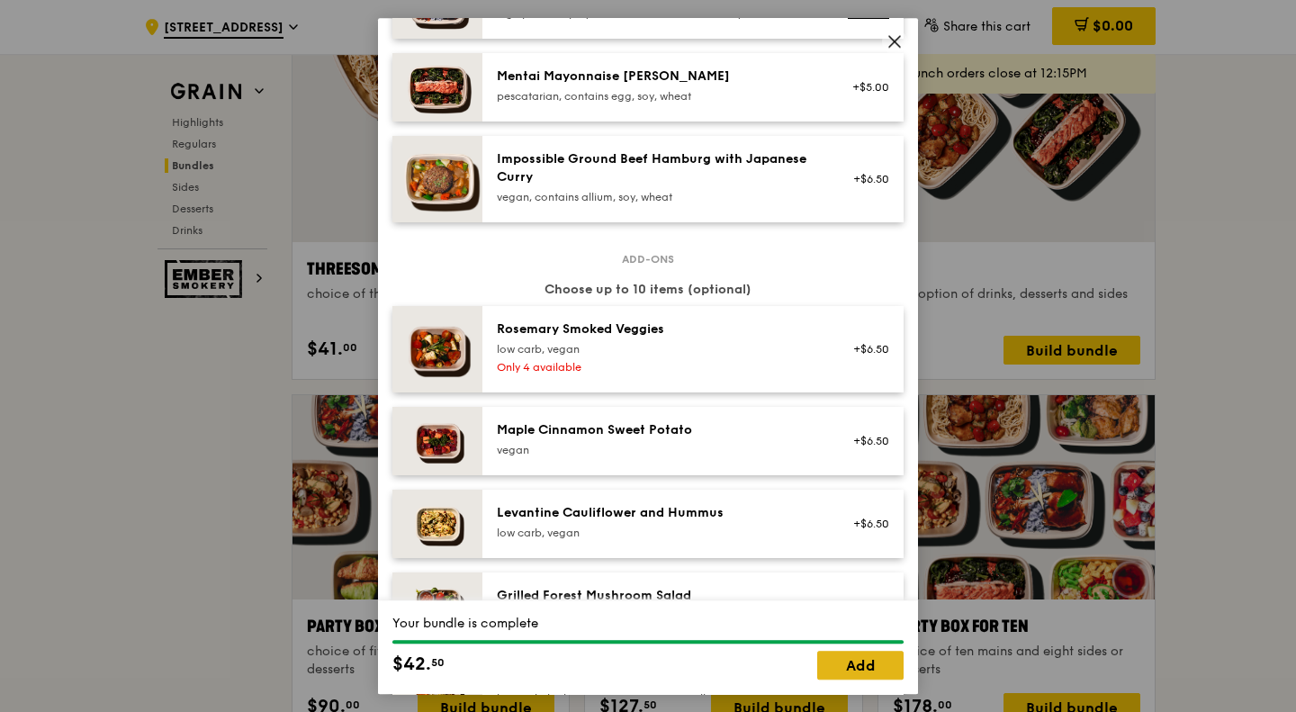
click at [877, 656] on link "Add" at bounding box center [860, 664] width 86 height 29
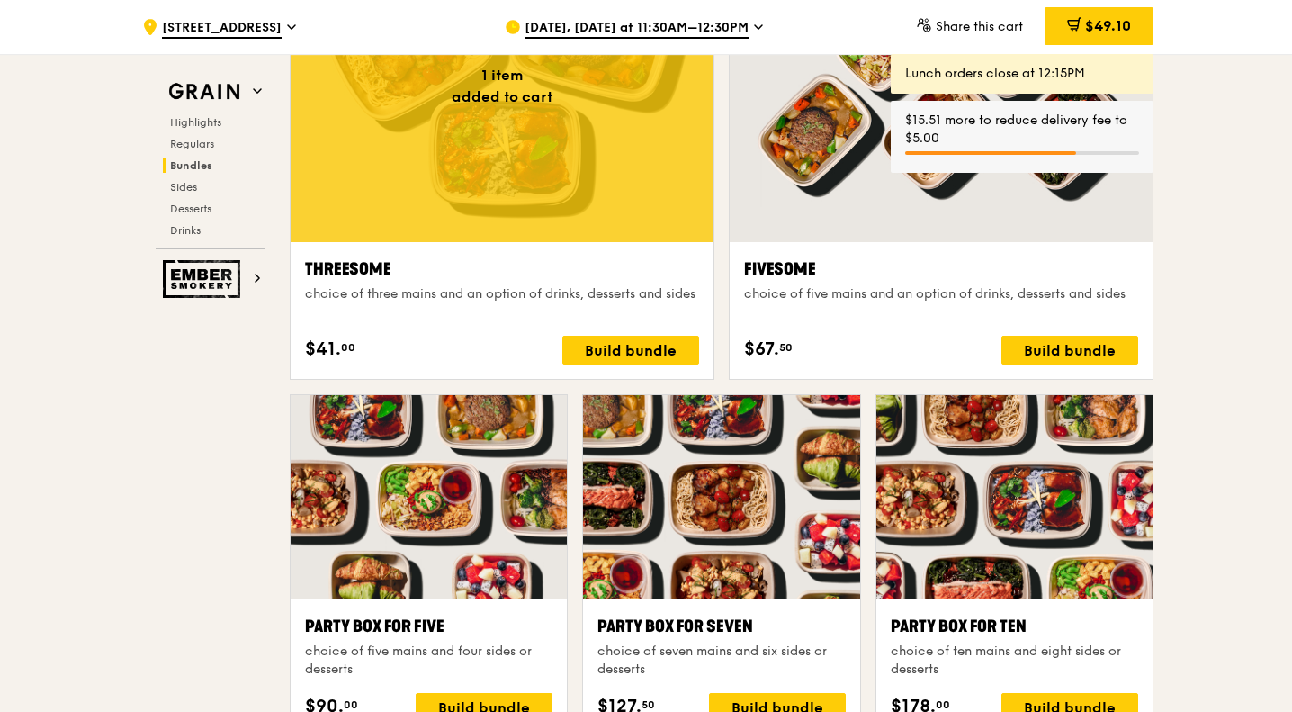
click at [1114, 28] on span "$49.10" at bounding box center [1108, 25] width 46 height 17
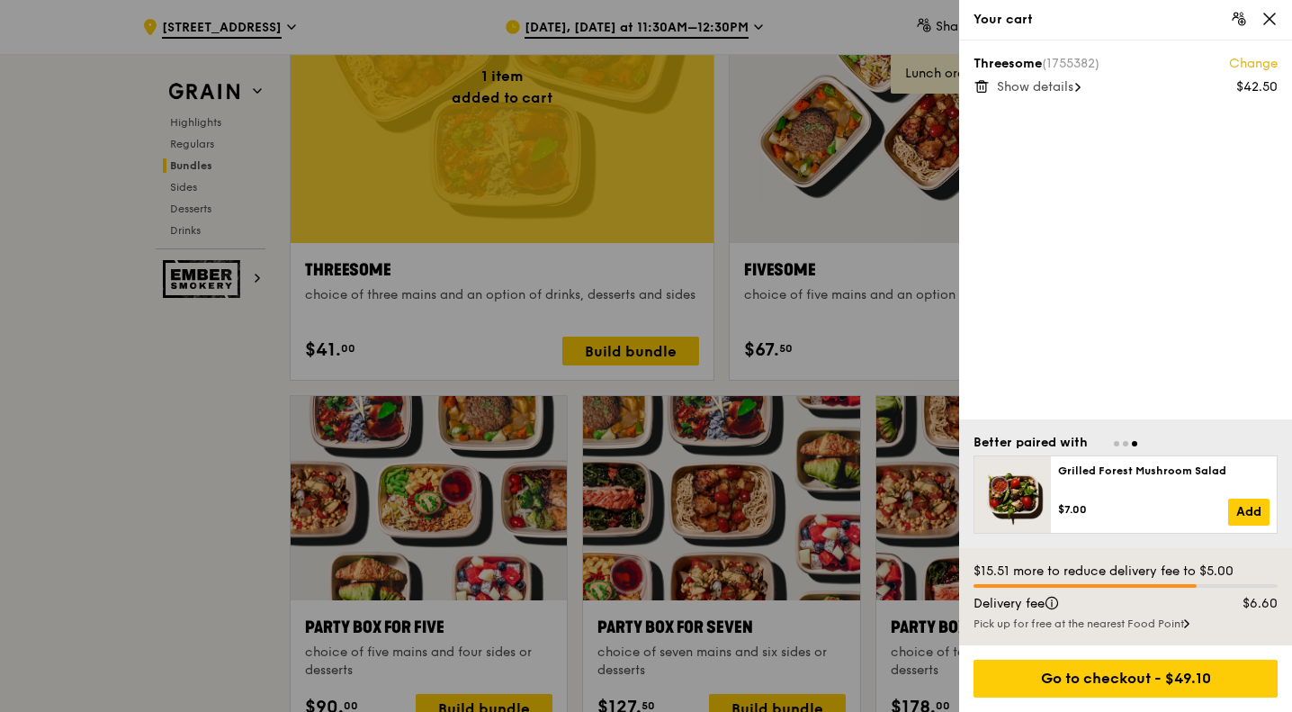
scroll to position [3237, 0]
click at [1186, 625] on div "Pick up for free at the nearest Food Point" at bounding box center [1125, 623] width 304 height 14
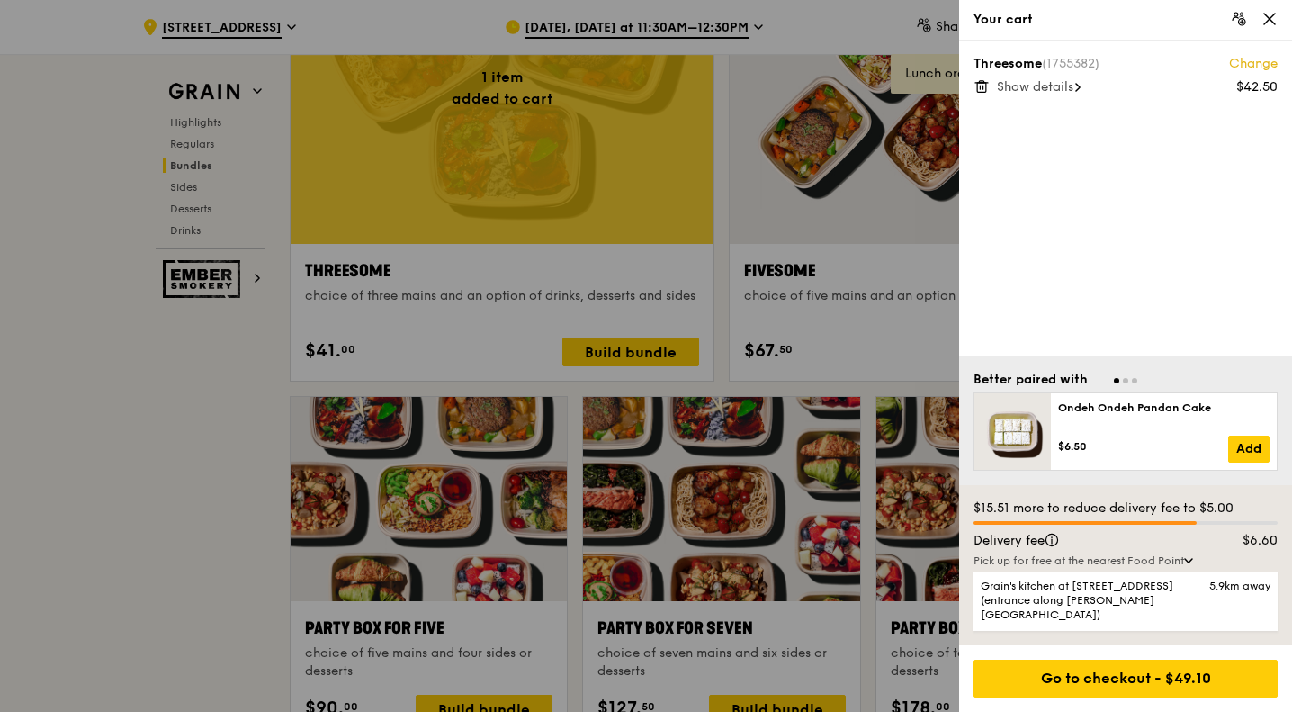
click at [1270, 20] on icon at bounding box center [1269, 18] width 11 height 11
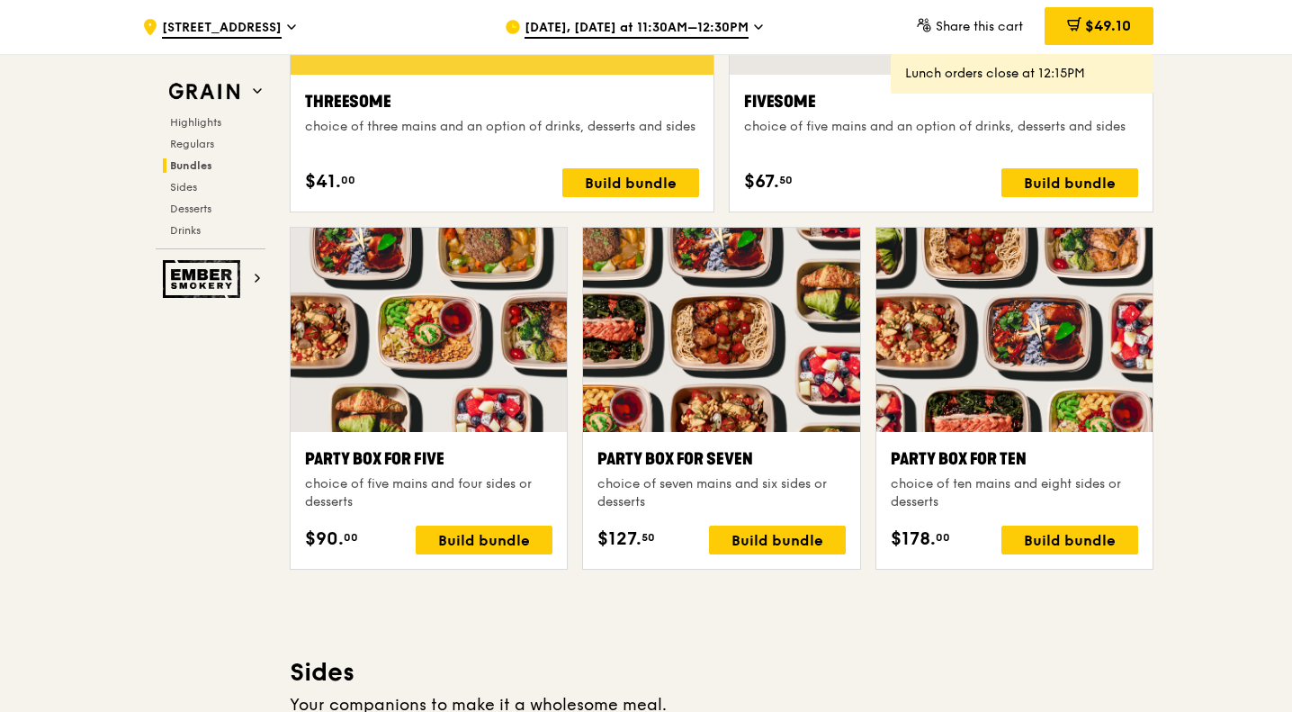
scroll to position [3597, 0]
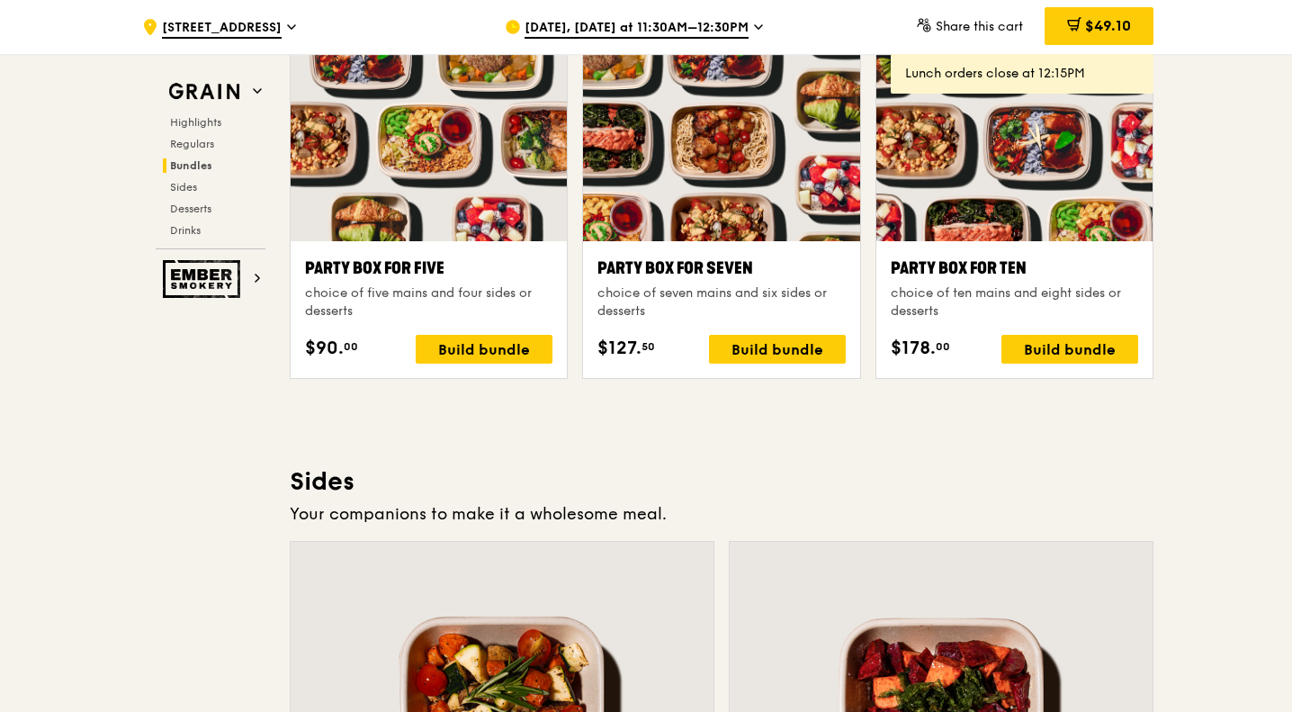
click at [1094, 25] on span "$49.10" at bounding box center [1108, 25] width 46 height 17
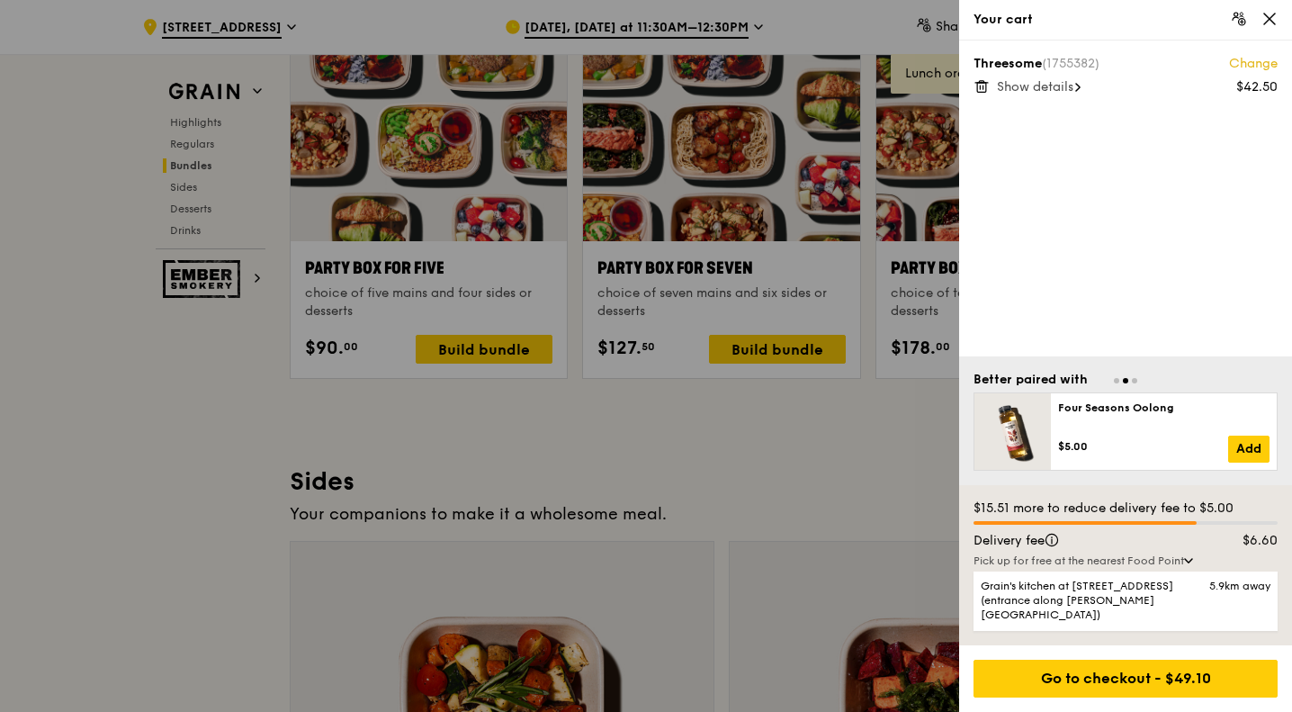
click at [1118, 383] on span "Go to slide 1" at bounding box center [1116, 380] width 5 height 5
click at [1125, 383] on span "Go to slide 2" at bounding box center [1125, 380] width 5 height 5
click at [1132, 383] on span "Go to slide 3" at bounding box center [1134, 380] width 5 height 5
click at [1271, 19] on icon at bounding box center [1269, 19] width 16 height 16
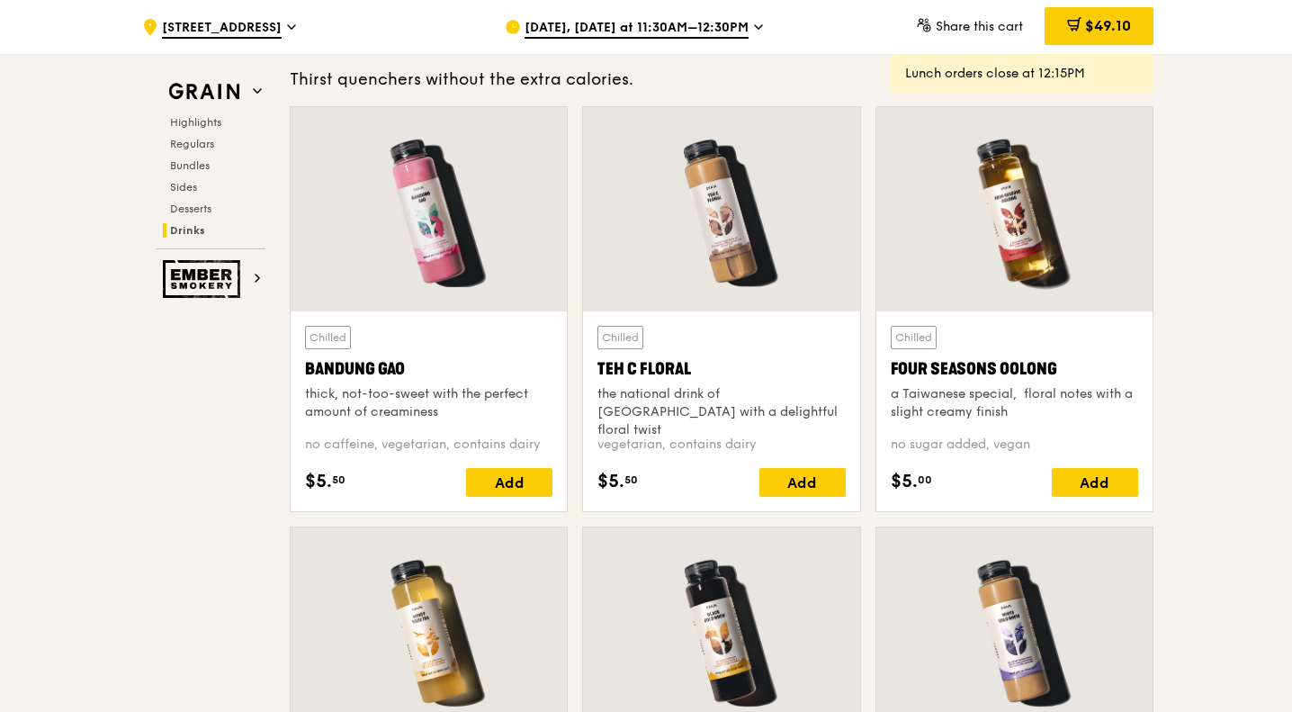
scroll to position [6205, 0]
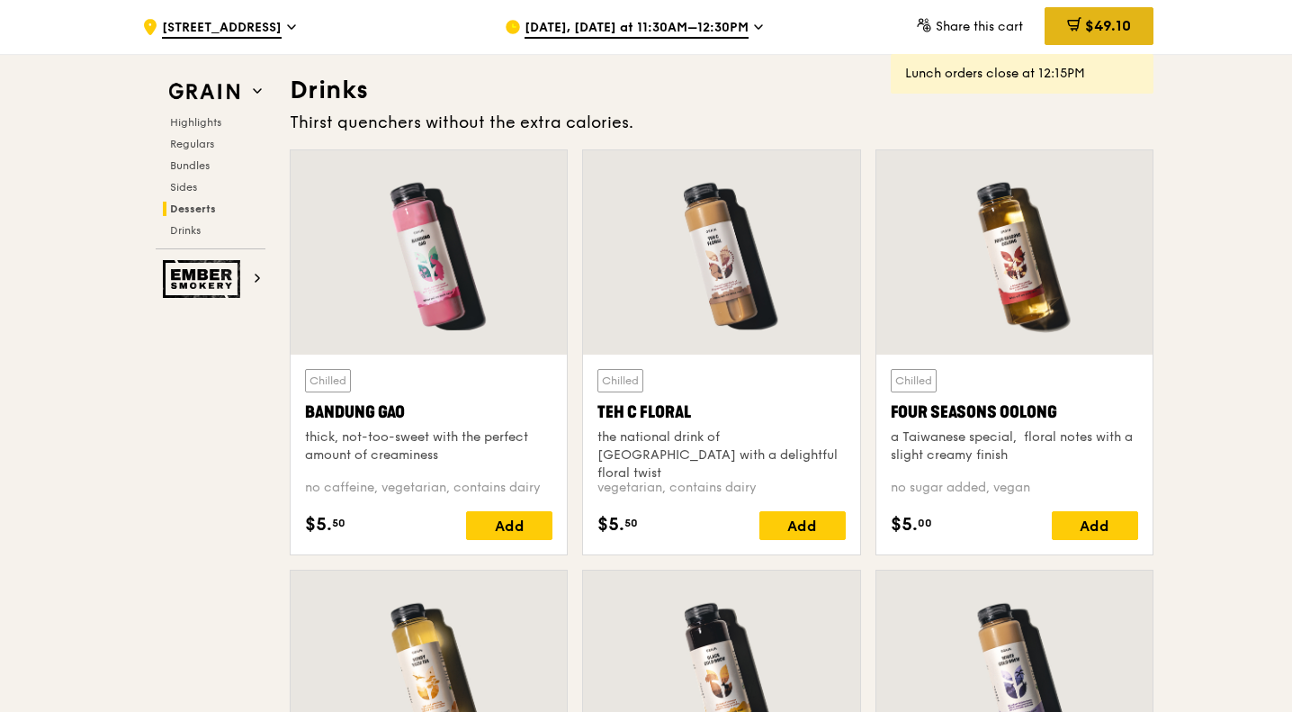
click at [1096, 24] on span "$49.10" at bounding box center [1108, 25] width 46 height 17
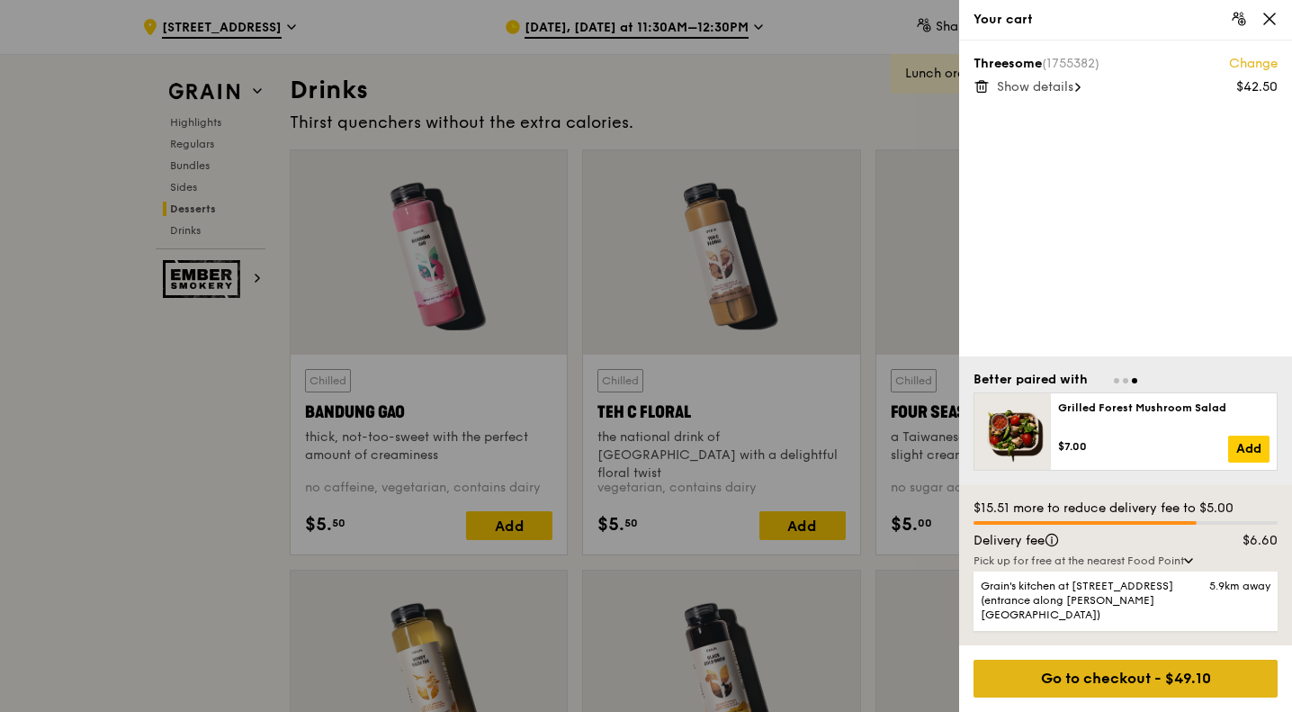
click at [1197, 674] on div "Go to checkout - $49.10" at bounding box center [1125, 678] width 304 height 38
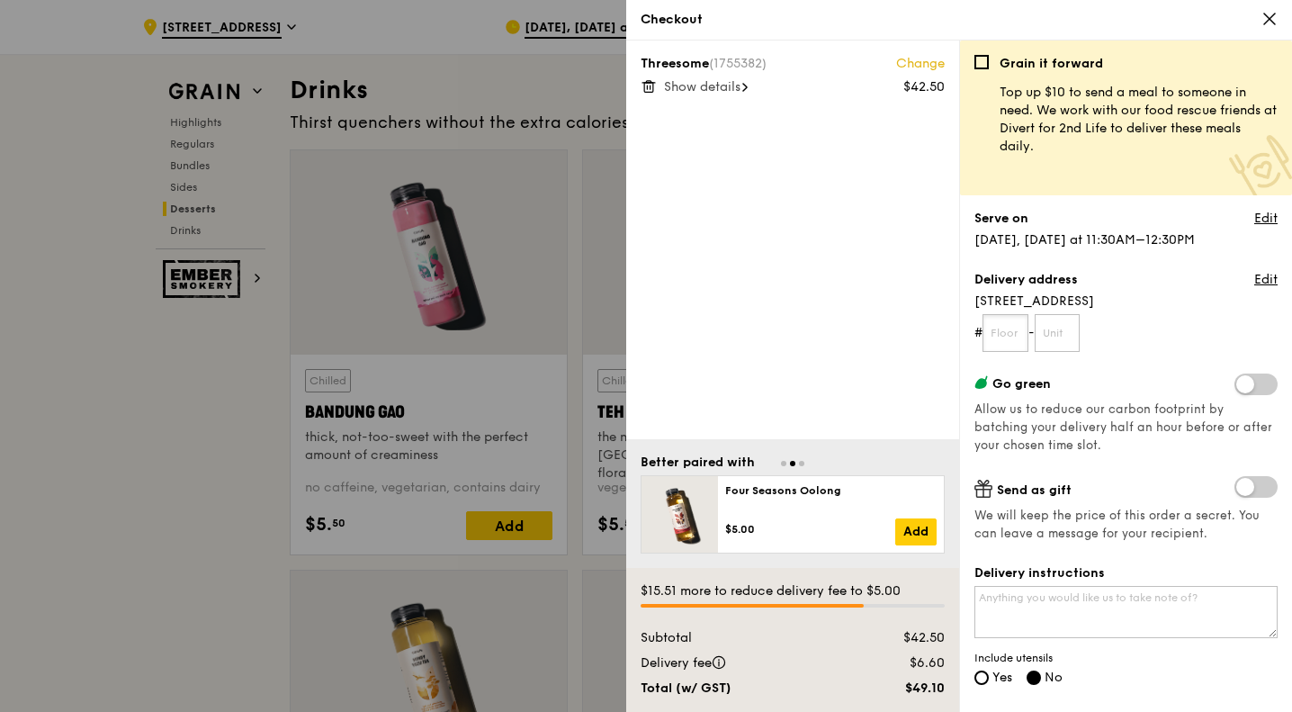
click at [1017, 342] on input "text" at bounding box center [1005, 333] width 46 height 38
click at [1251, 391] on span at bounding box center [1255, 384] width 43 height 22
click at [1238, 386] on input "checkbox" at bounding box center [1238, 386] width 0 height 0
drag, startPoint x: 1013, startPoint y: 335, endPoint x: 1026, endPoint y: 337, distance: 12.9
click at [1013, 336] on input "text" at bounding box center [1005, 333] width 46 height 38
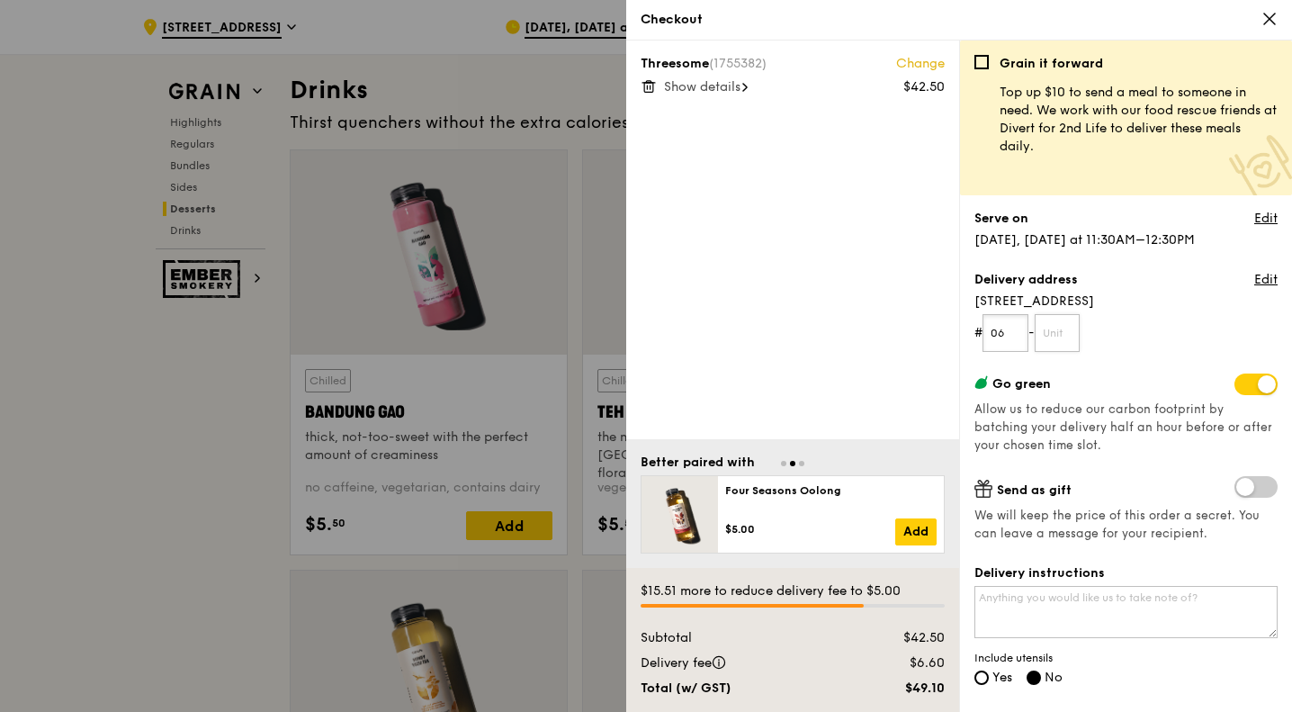
type input "06"
click at [1063, 334] on input "text" at bounding box center [1058, 333] width 46 height 38
type input "511"
click at [1181, 316] on form "# 06 - 511" at bounding box center [1125, 333] width 303 height 38
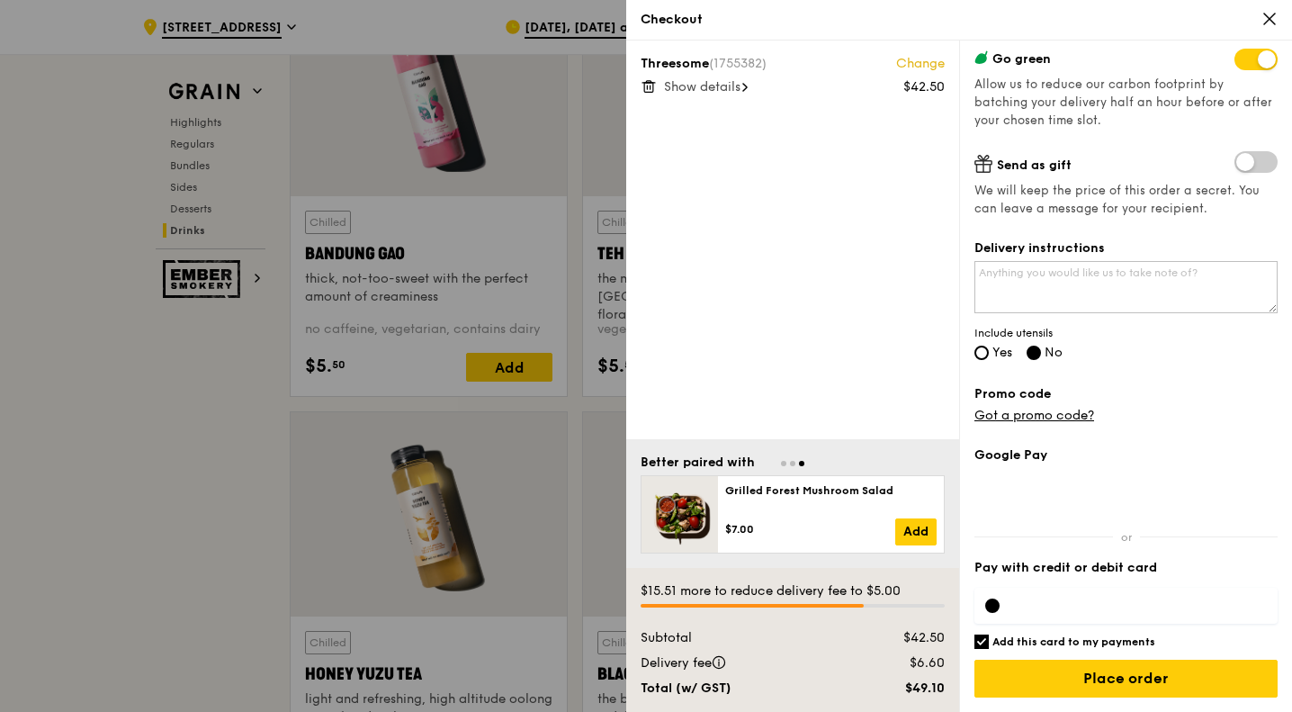
scroll to position [6385, 0]
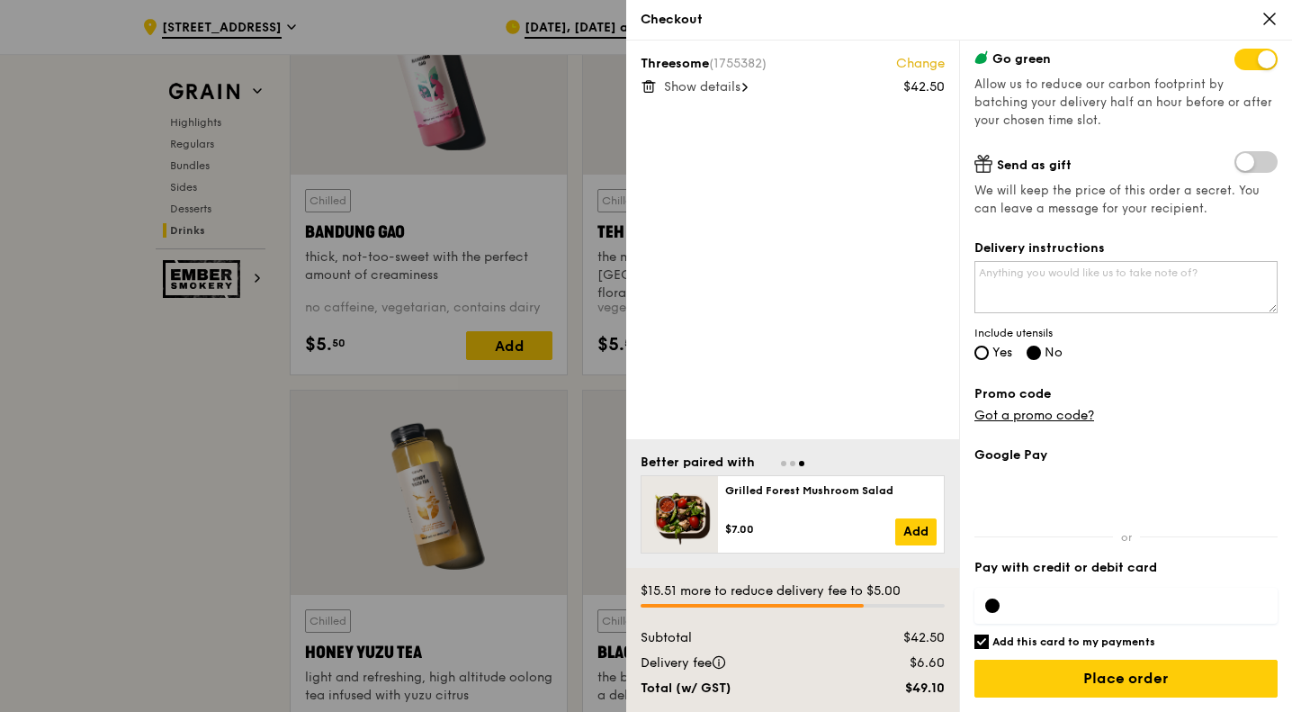
click at [982, 639] on input "Add this card to my payments" at bounding box center [981, 641] width 14 height 14
checkbox input "false"
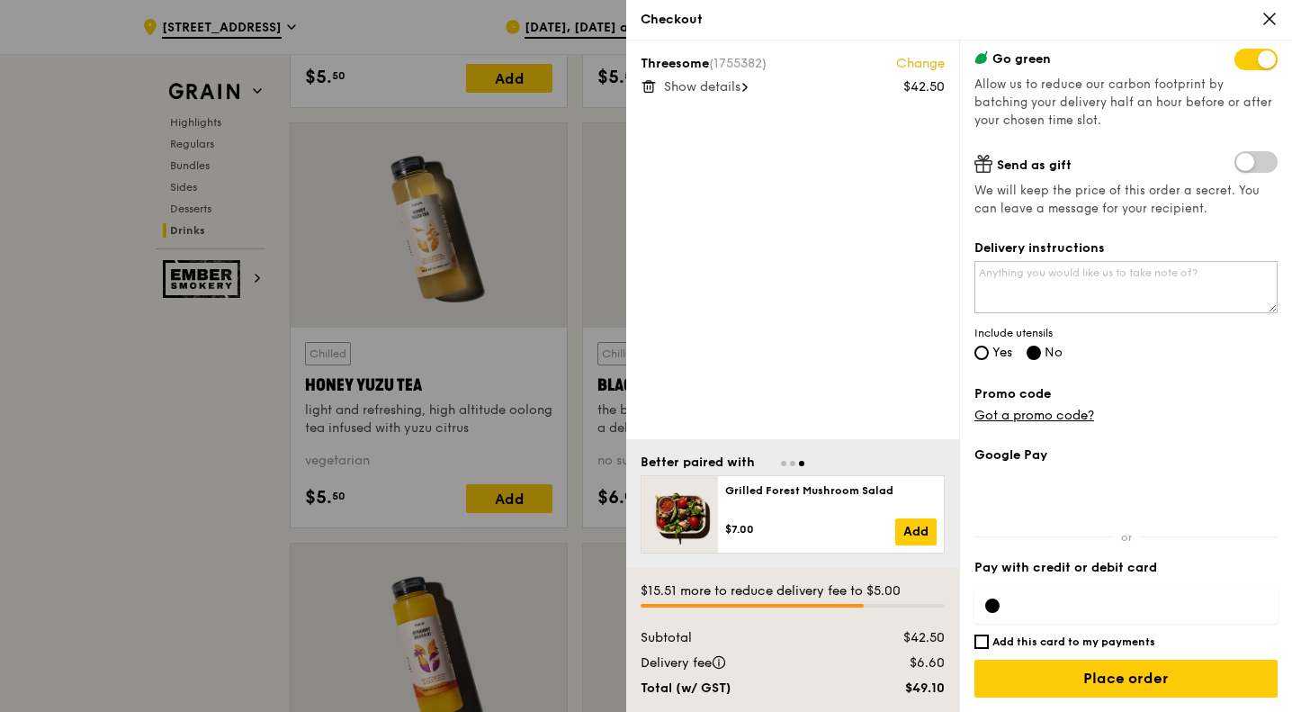
scroll to position [6655, 0]
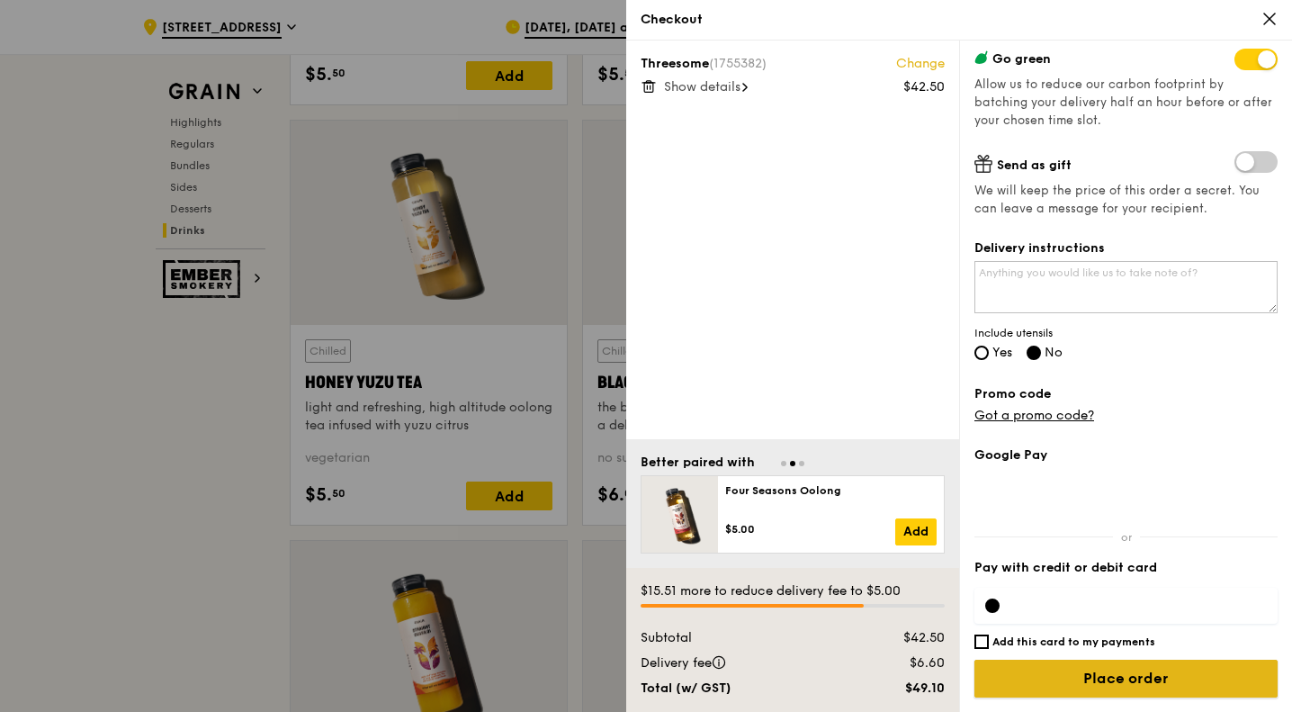
click at [1184, 685] on input "Place order" at bounding box center [1125, 678] width 303 height 38
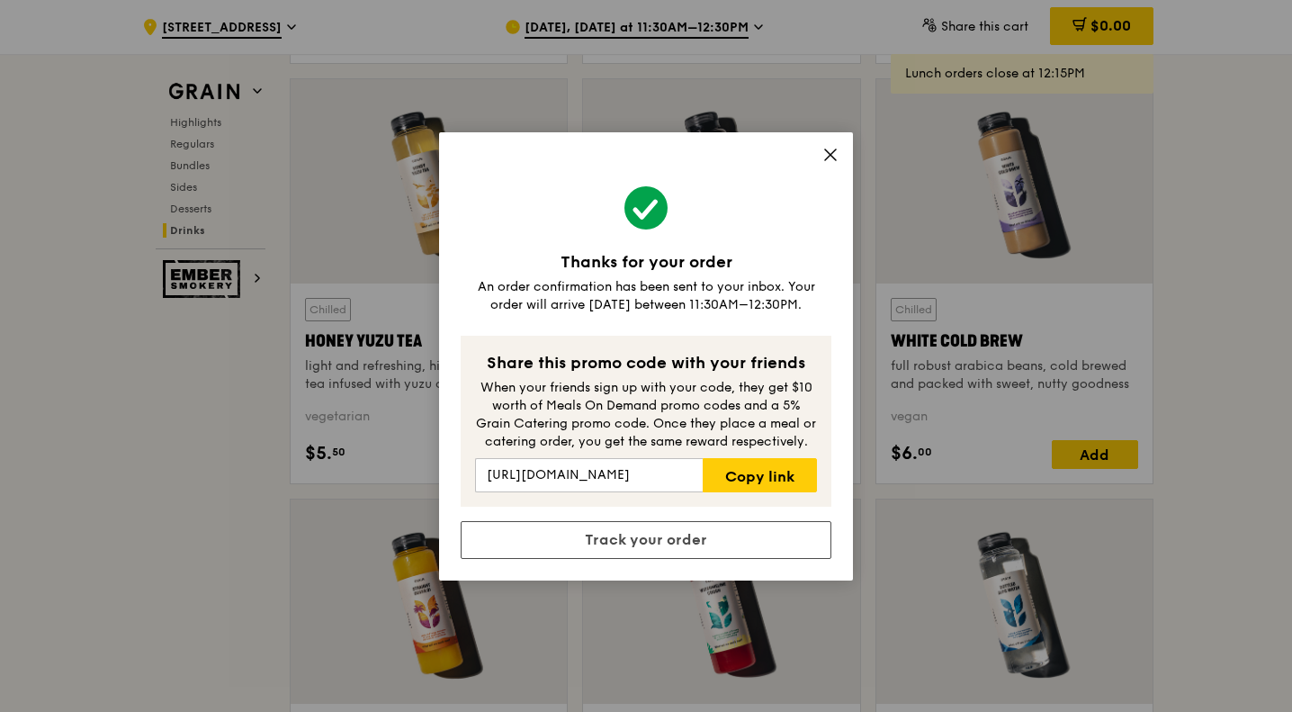
scroll to position [6745, 0]
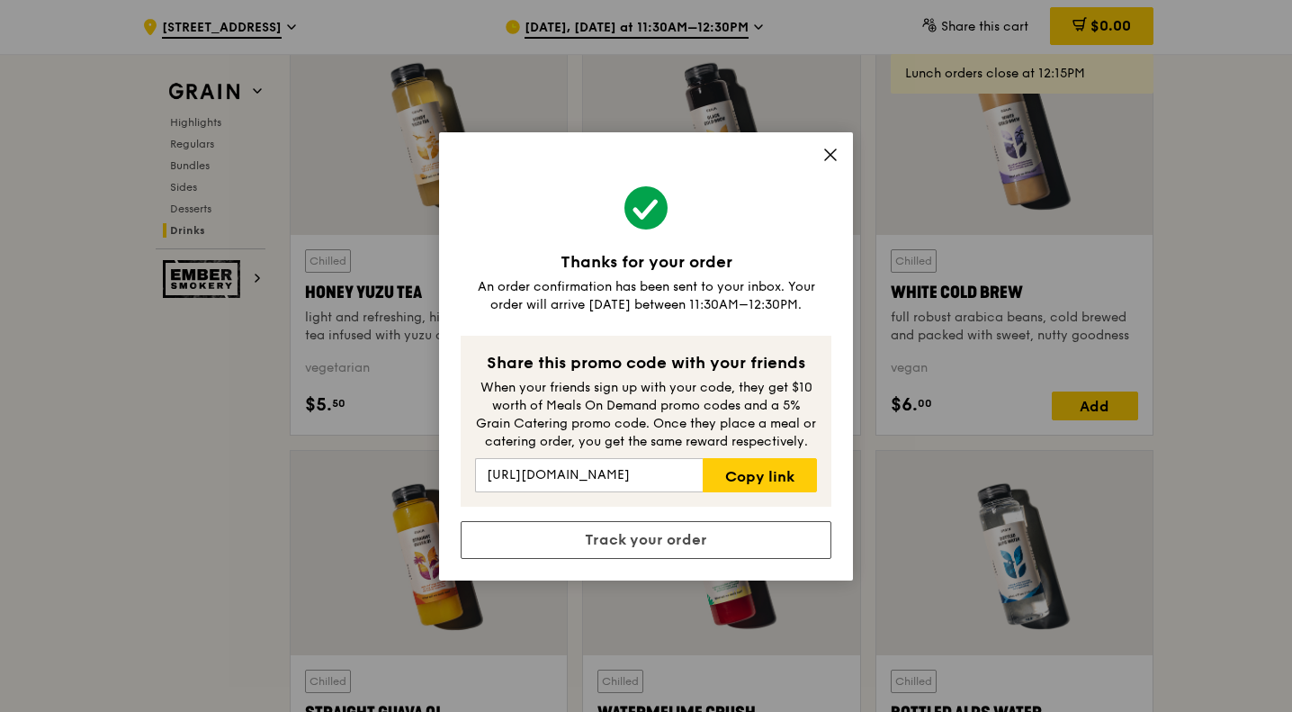
click at [830, 151] on icon at bounding box center [830, 155] width 16 height 16
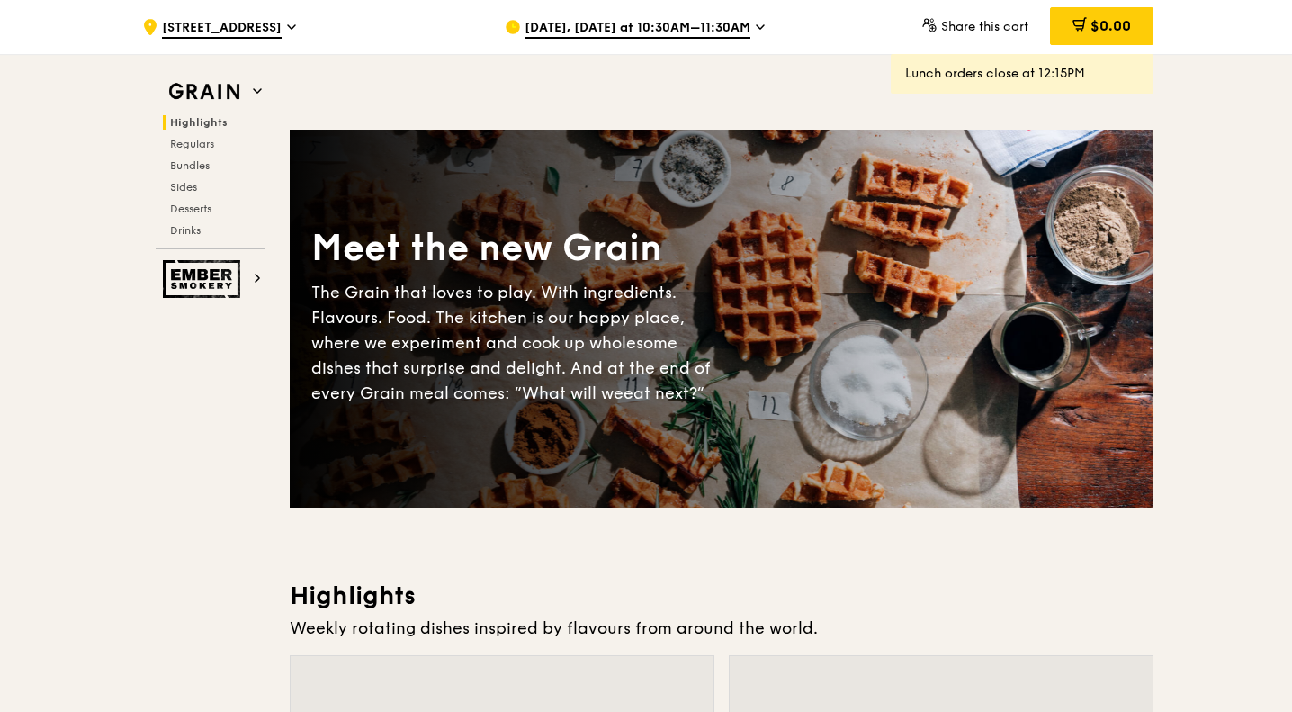
scroll to position [0, 0]
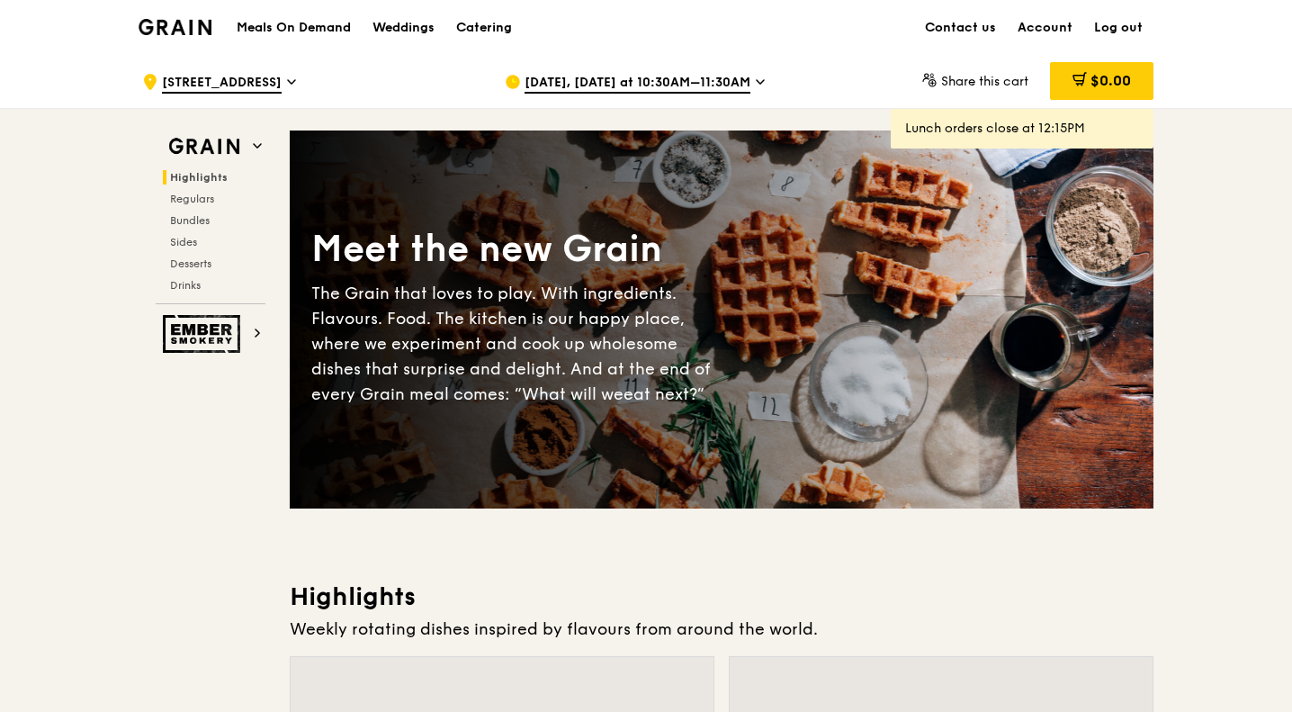
click at [1139, 23] on link "Log out" at bounding box center [1118, 28] width 70 height 54
